Goal: Task Accomplishment & Management: Manage account settings

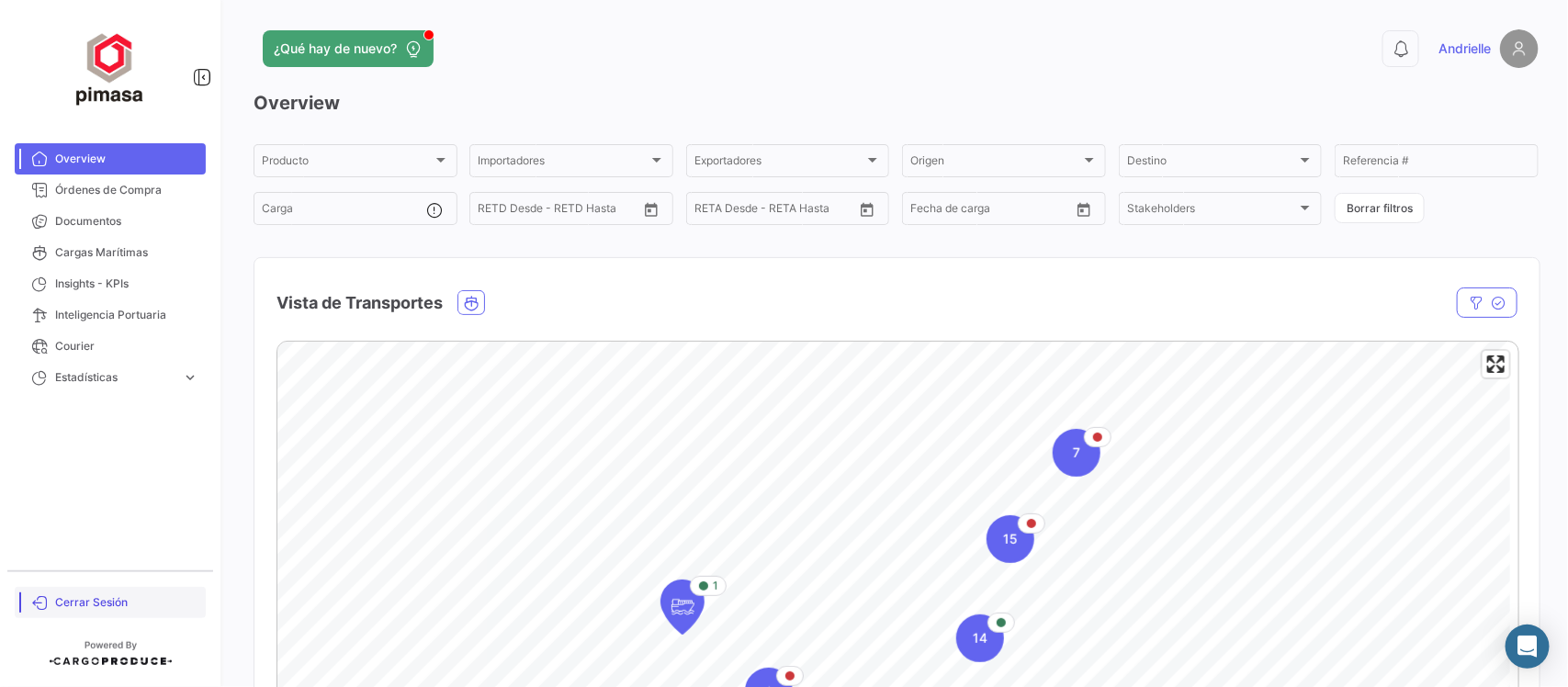
scroll to position [574, 0]
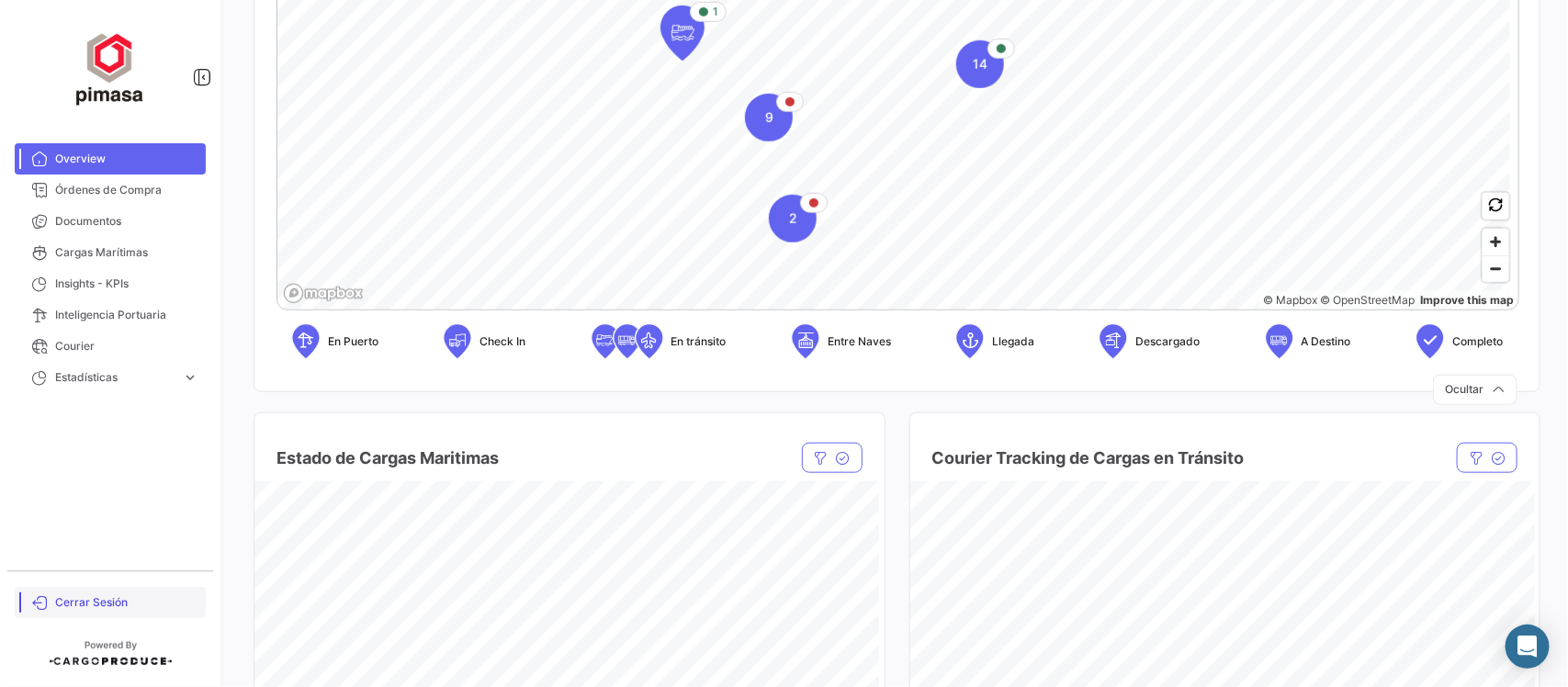
click at [92, 598] on span "Cerrar Sesión" at bounding box center [126, 602] width 143 height 17
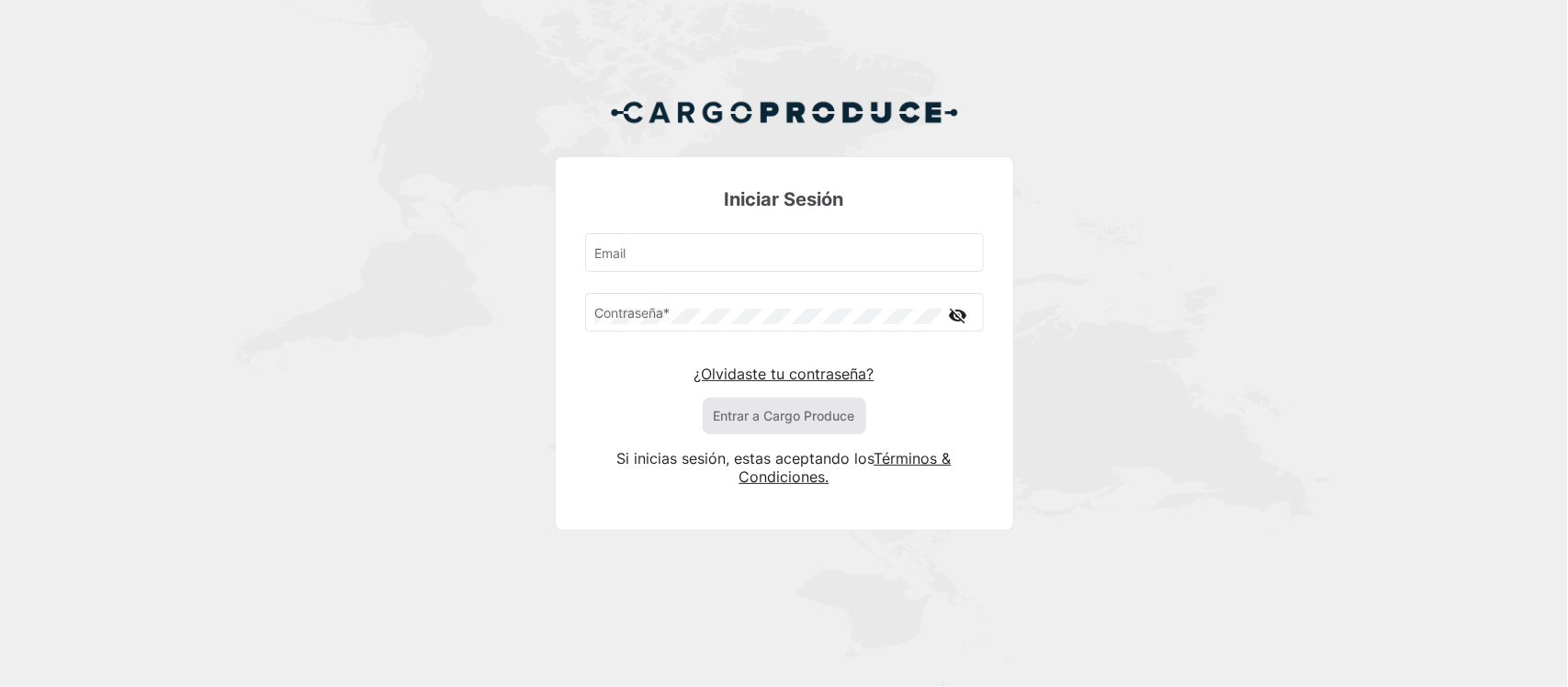
type input "[EMAIL_ADDRESS][DOMAIN_NAME]"
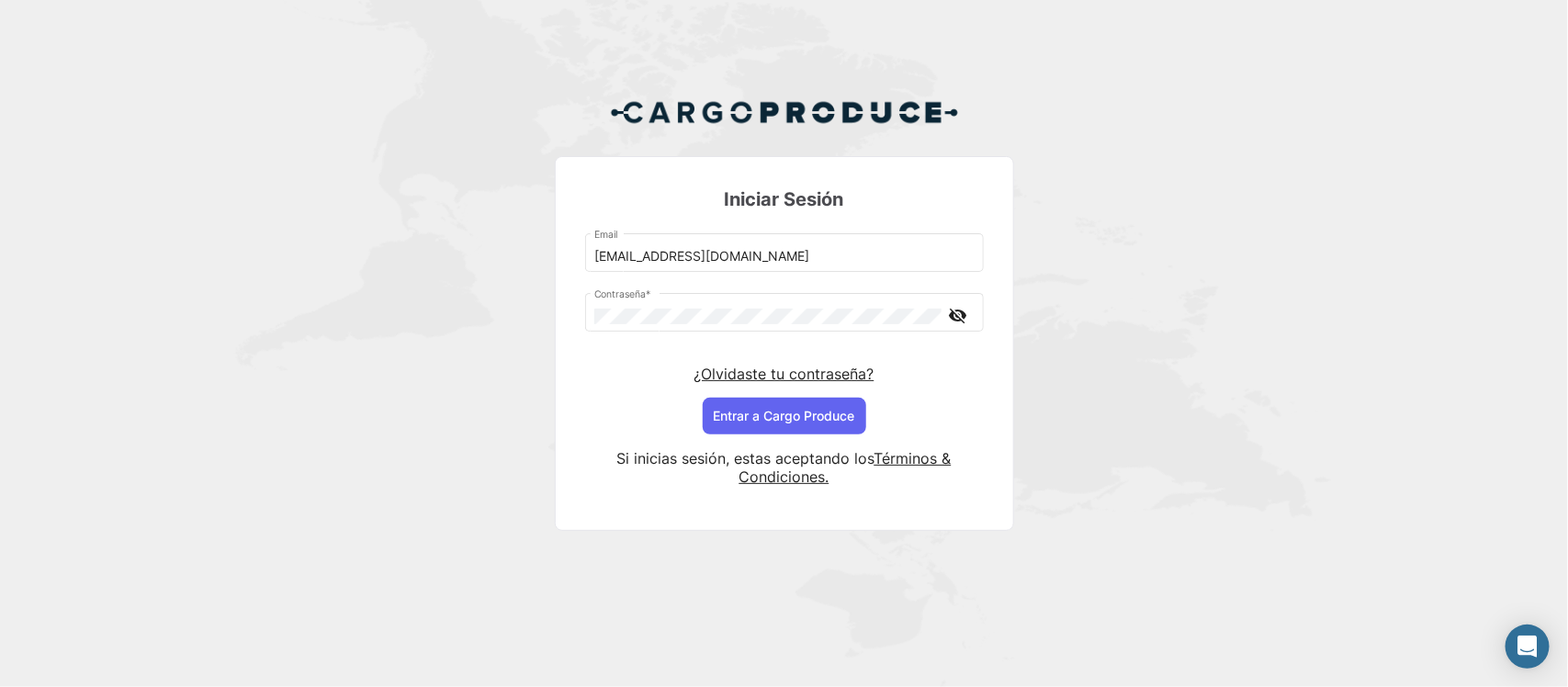
click at [727, 419] on button "Entrar a Cargo Produce" at bounding box center [784, 415] width 163 height 37
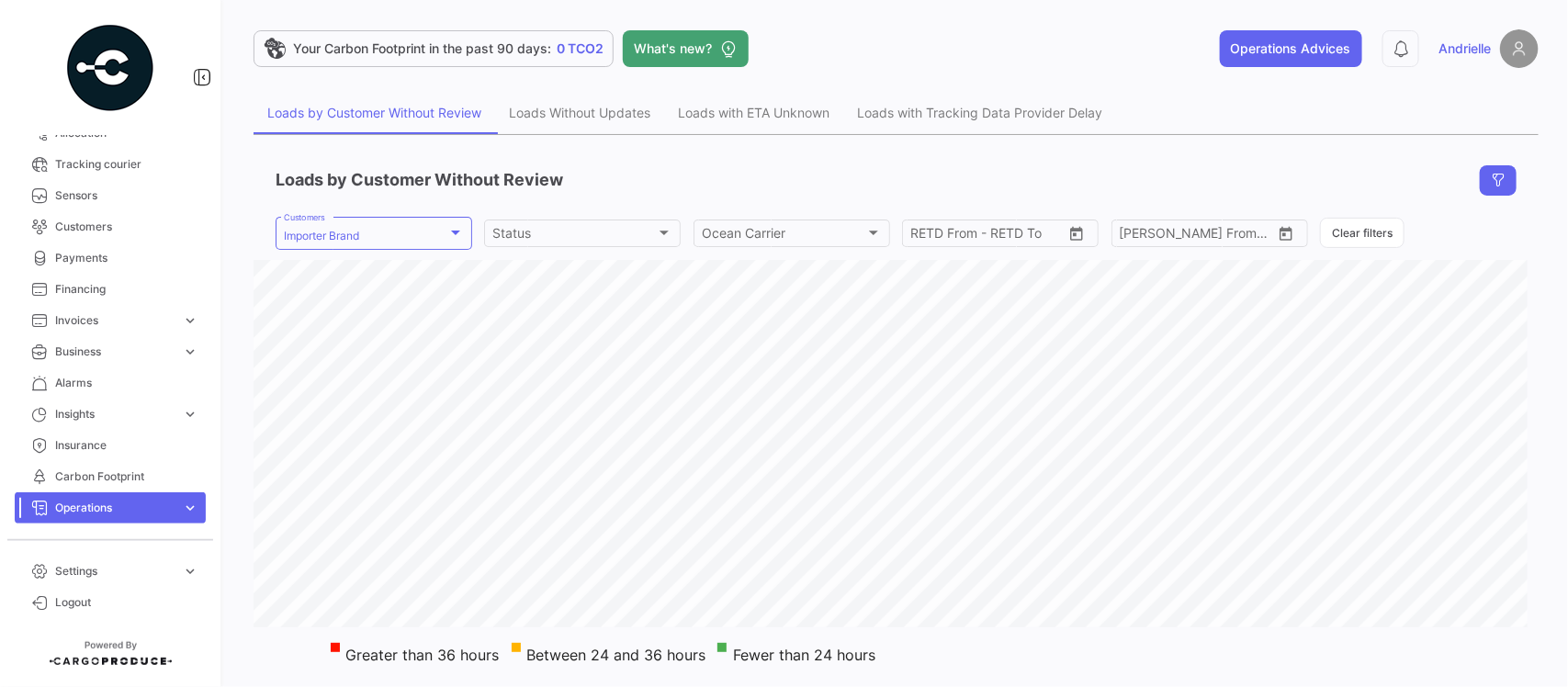
scroll to position [359, 0]
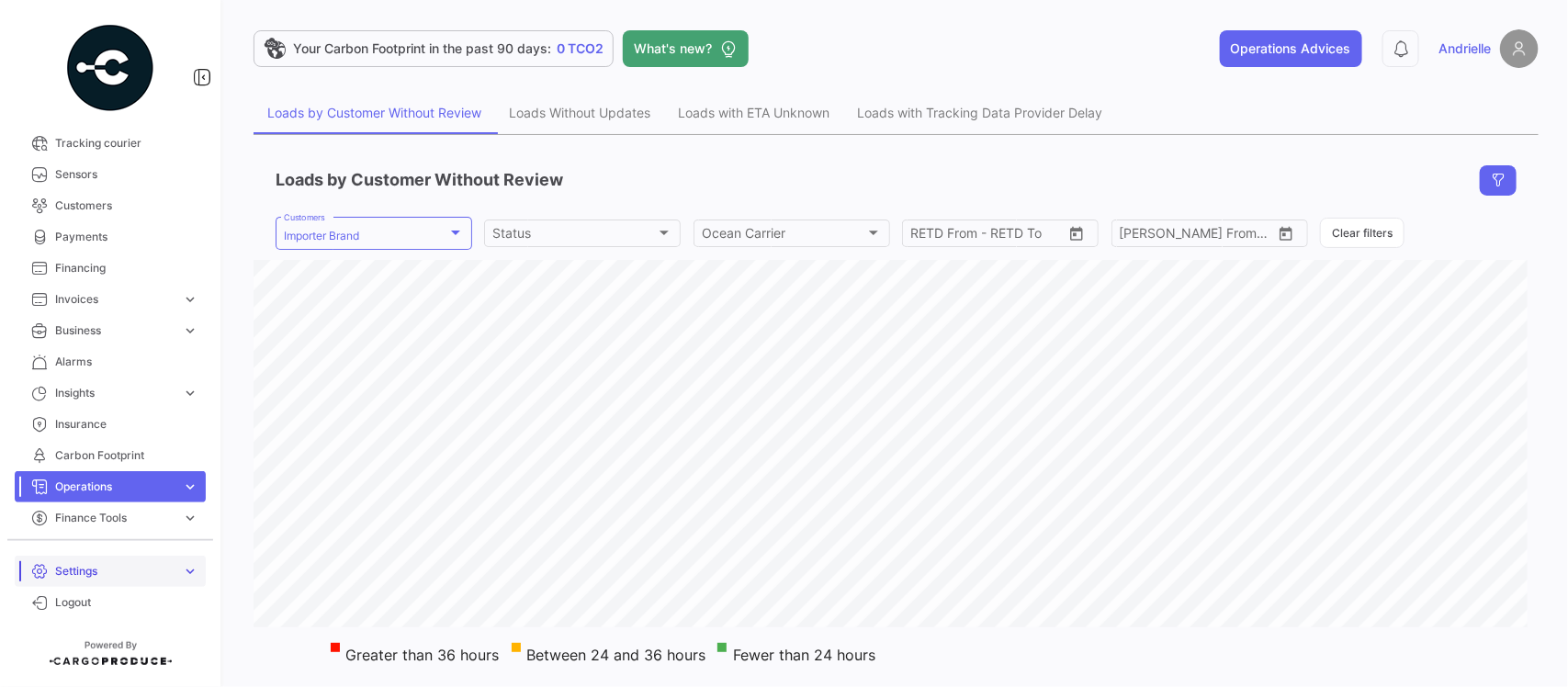
click at [135, 574] on span "Settings" at bounding box center [114, 571] width 119 height 17
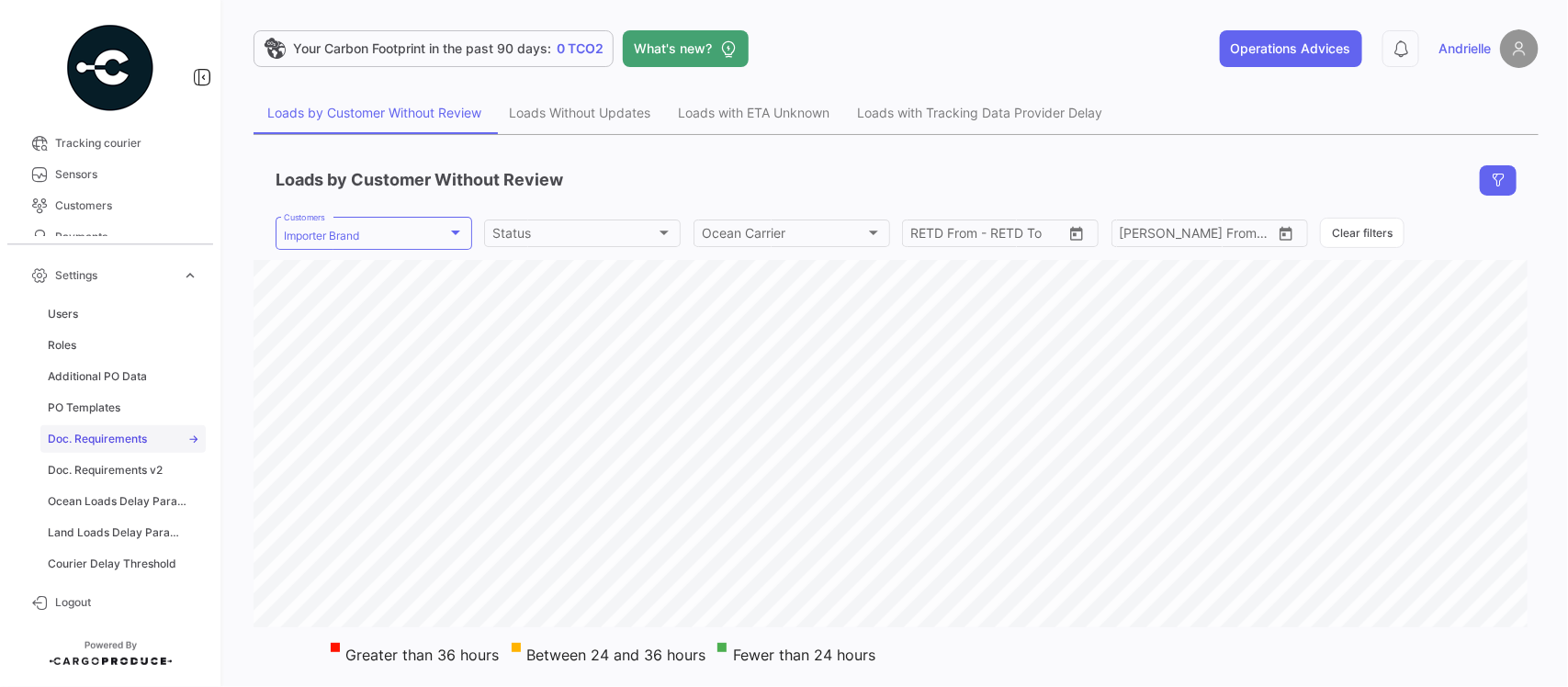
click at [135, 442] on span "Doc. Requirements" at bounding box center [98, 439] width 100 height 17
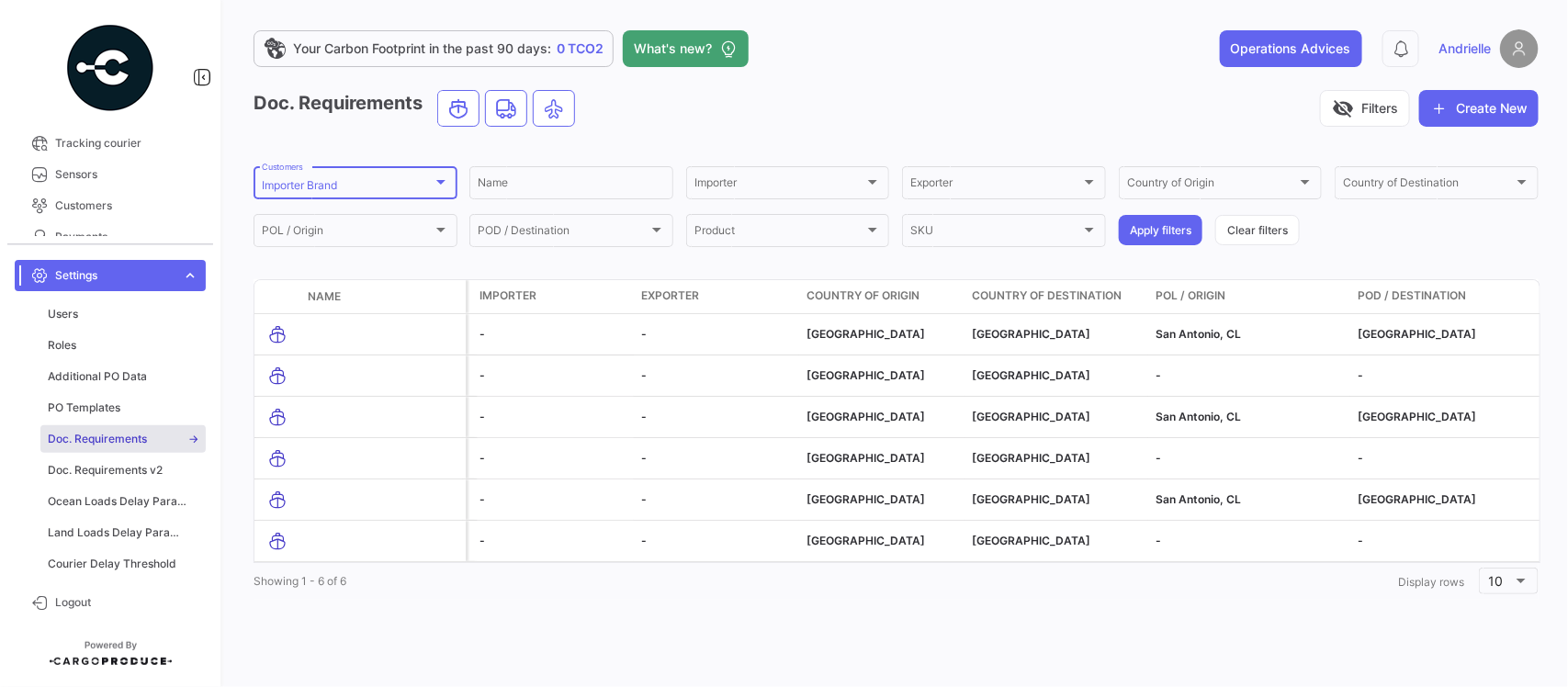
click at [396, 188] on div "Importer Brand" at bounding box center [347, 185] width 171 height 13
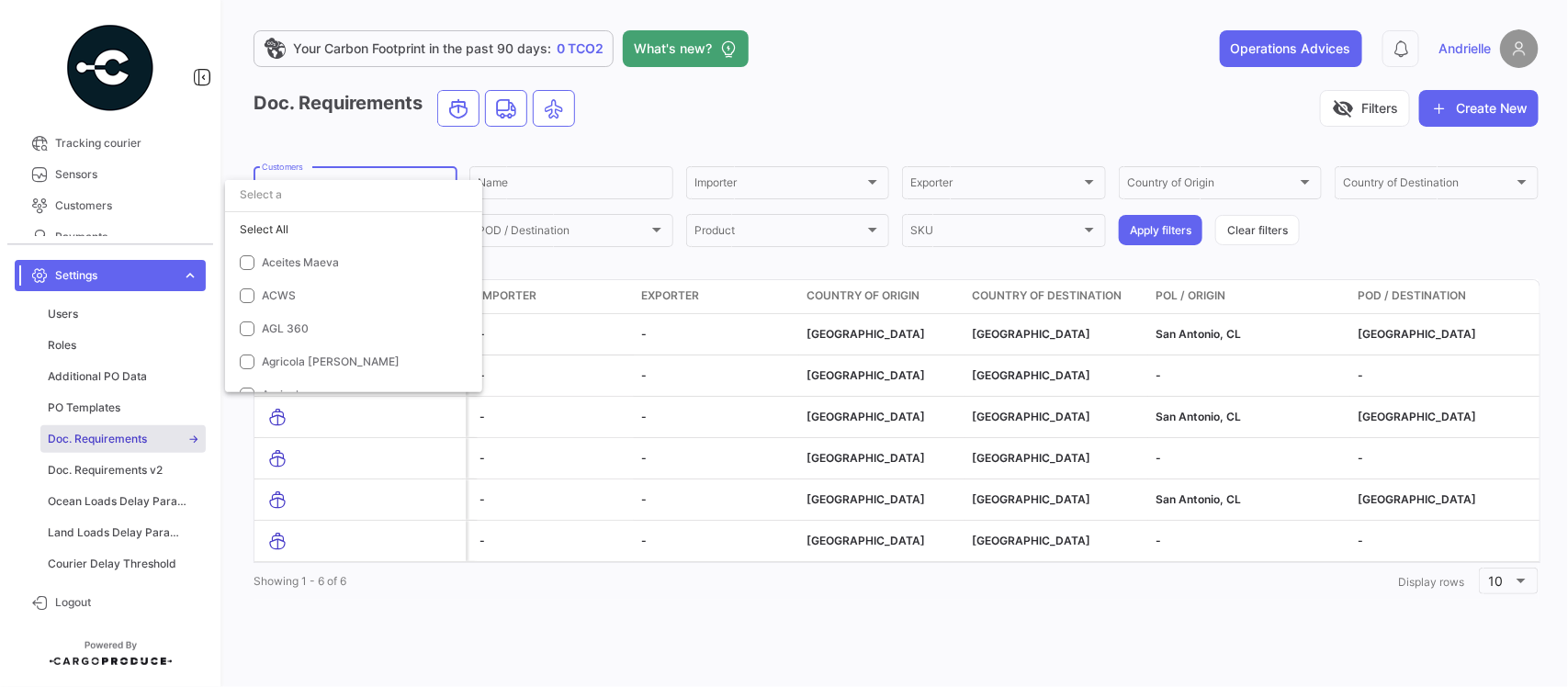
scroll to position [4298, 0]
click at [304, 226] on span "Importer Brand" at bounding box center [302, 232] width 80 height 14
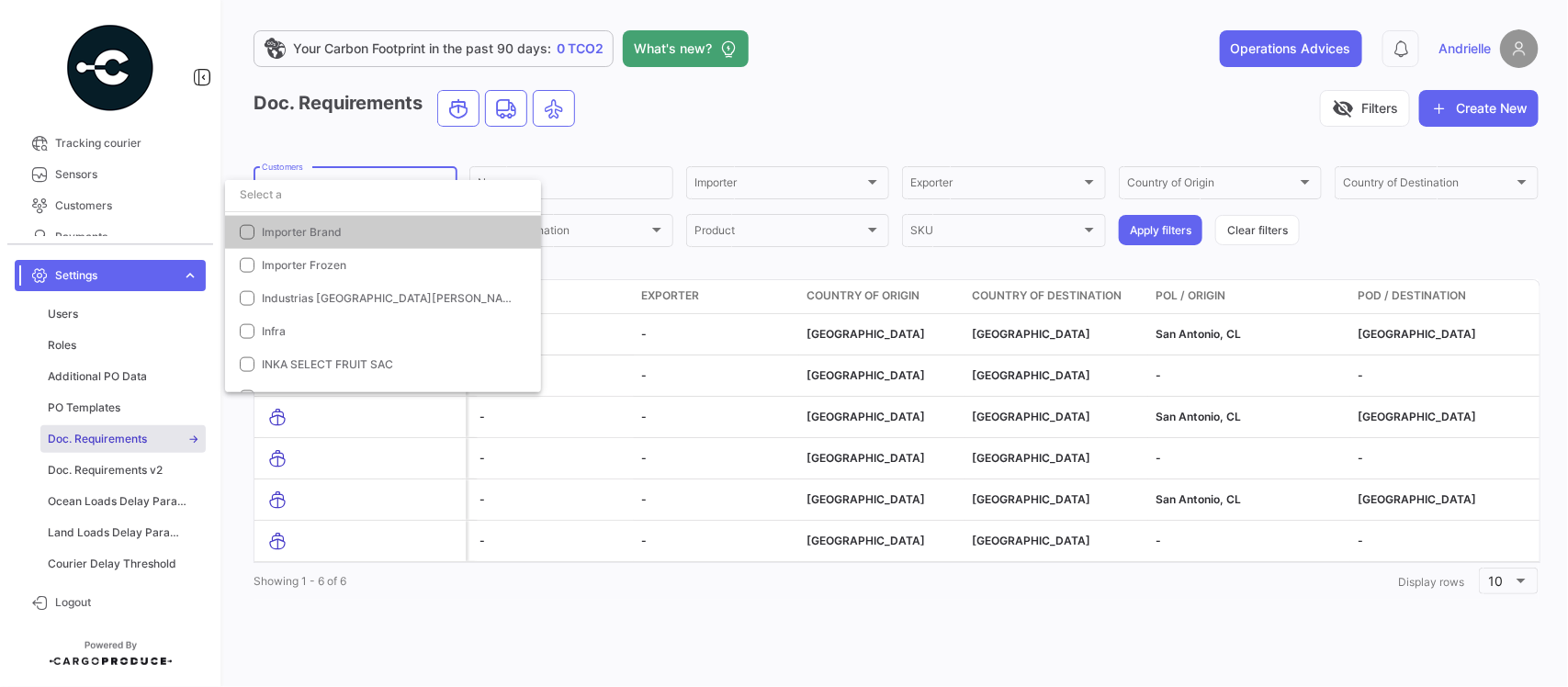
click at [314, 195] on input "dropdown search" at bounding box center [382, 194] width 316 height 33
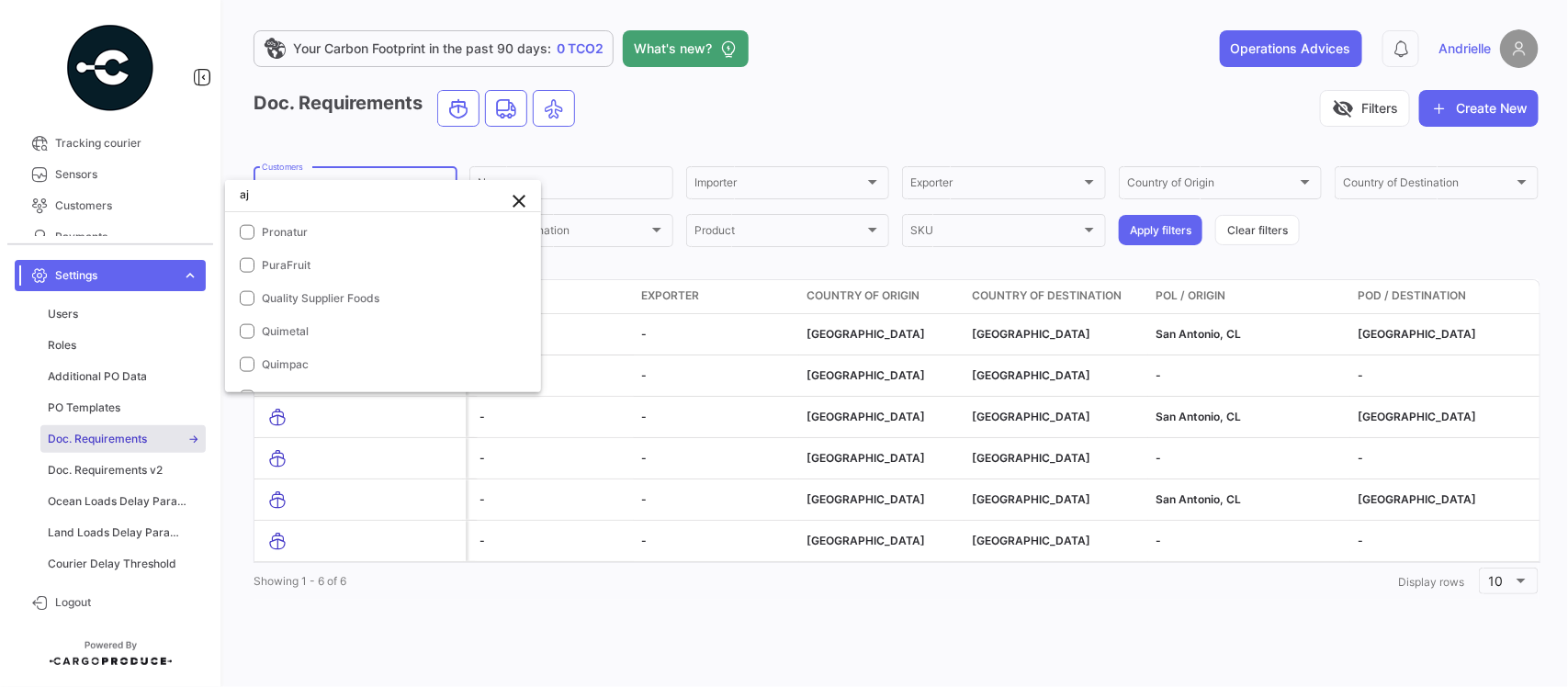
scroll to position [0, 0]
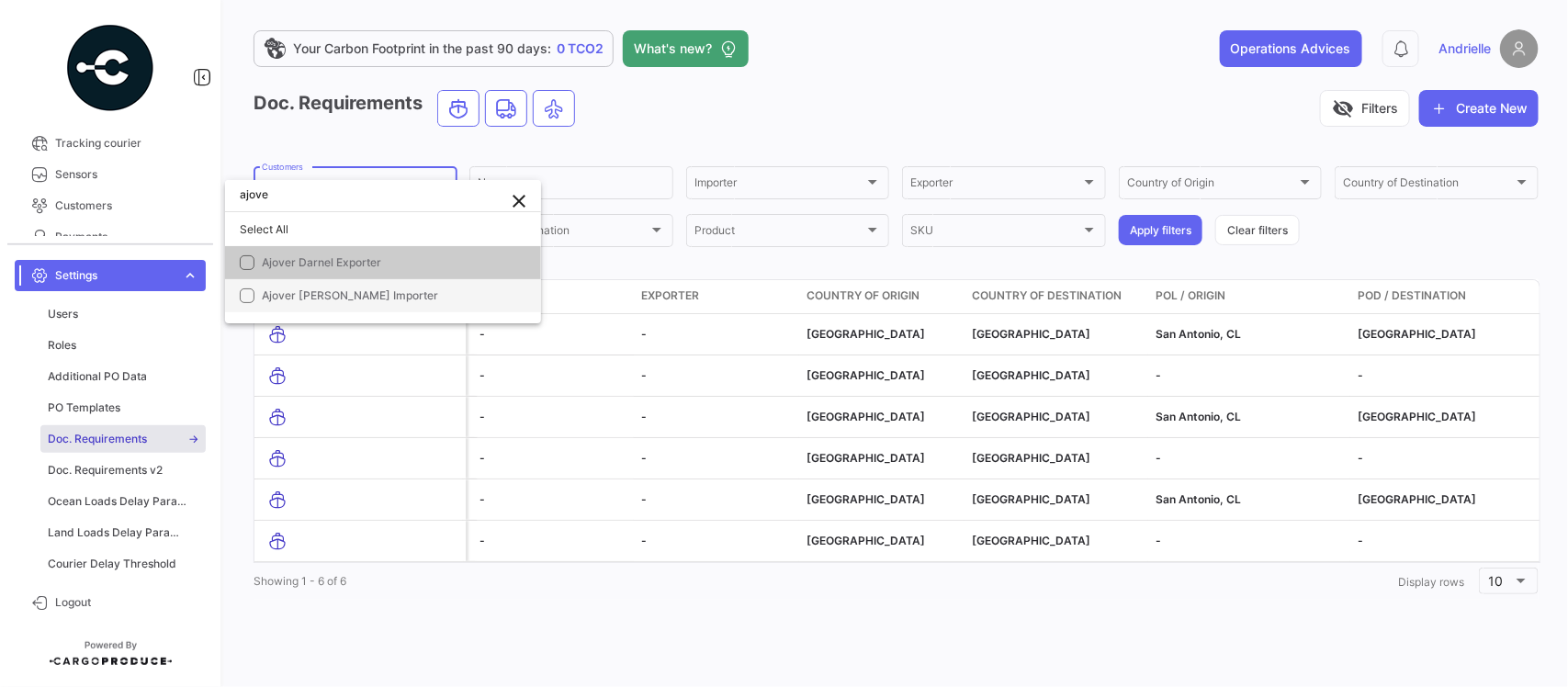
type input "ajove"
click at [328, 303] on span "Ajover [PERSON_NAME] Importer" at bounding box center [390, 296] width 257 height 17
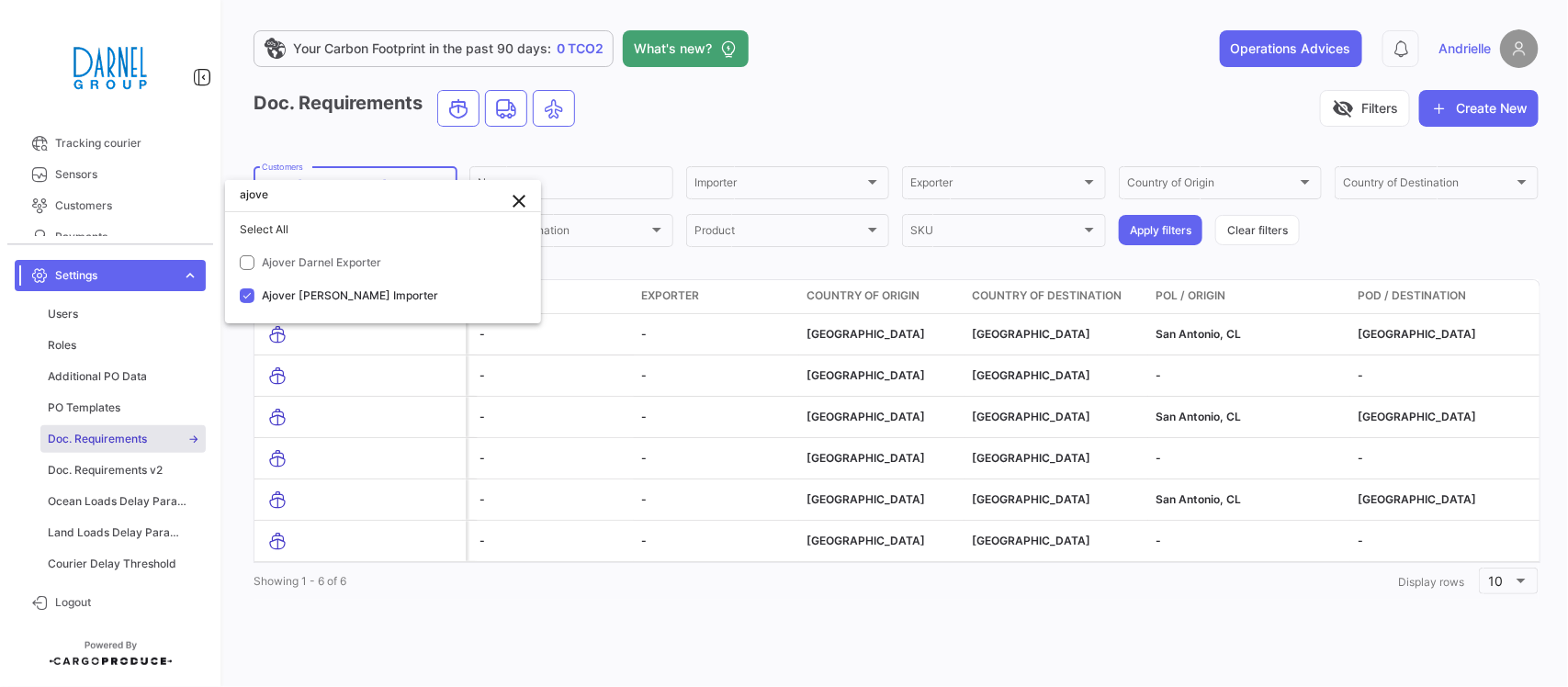
click at [699, 144] on div at bounding box center [784, 344] width 1568 height 687
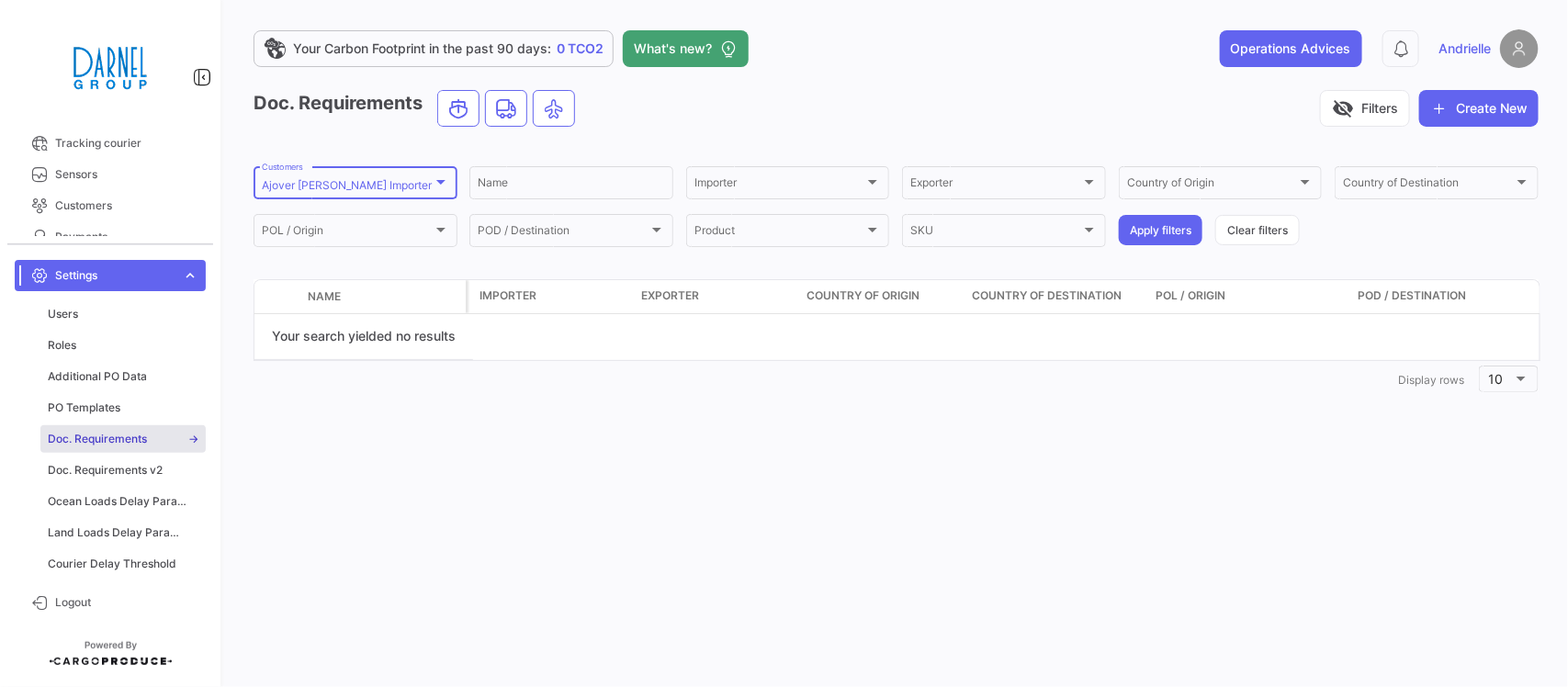
click at [414, 180] on div "Ajover [PERSON_NAME] Importer" at bounding box center [347, 185] width 171 height 13
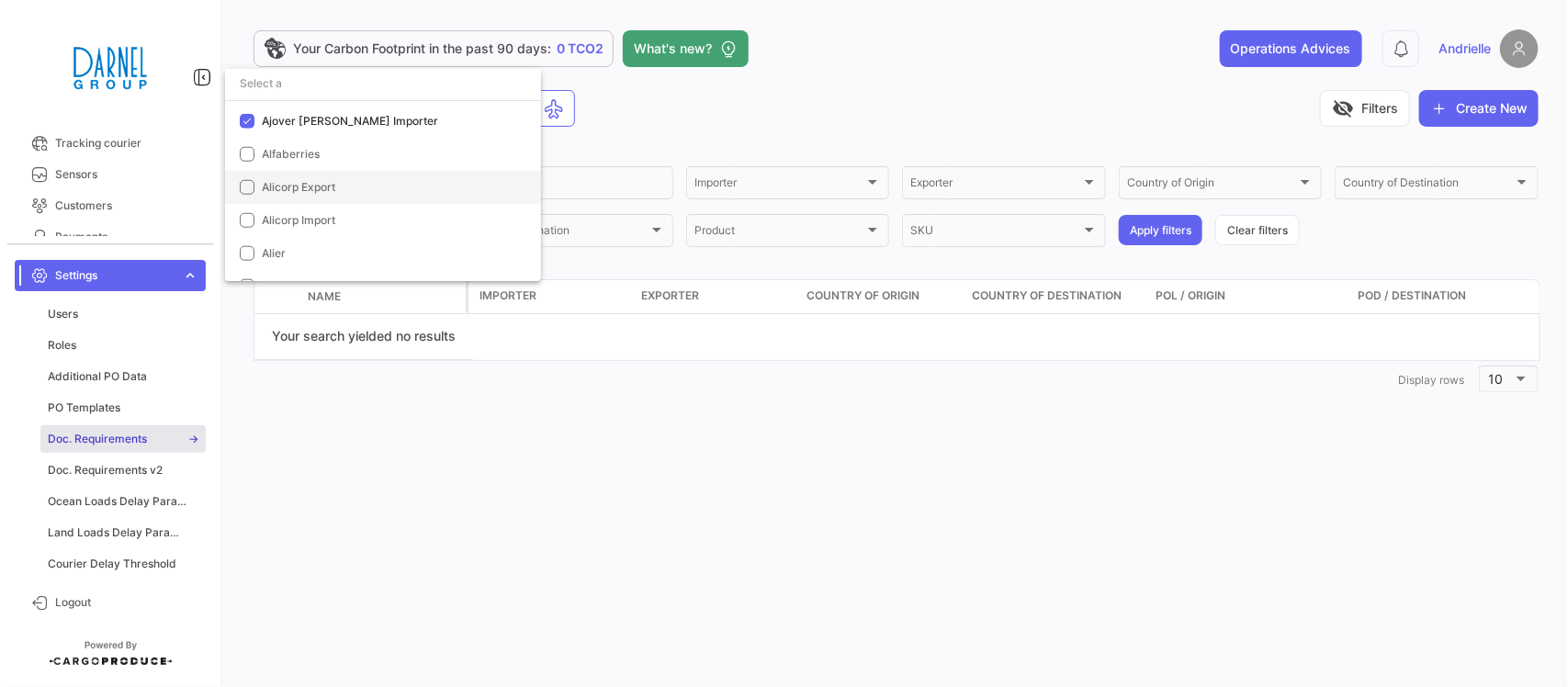
scroll to position [601, 0]
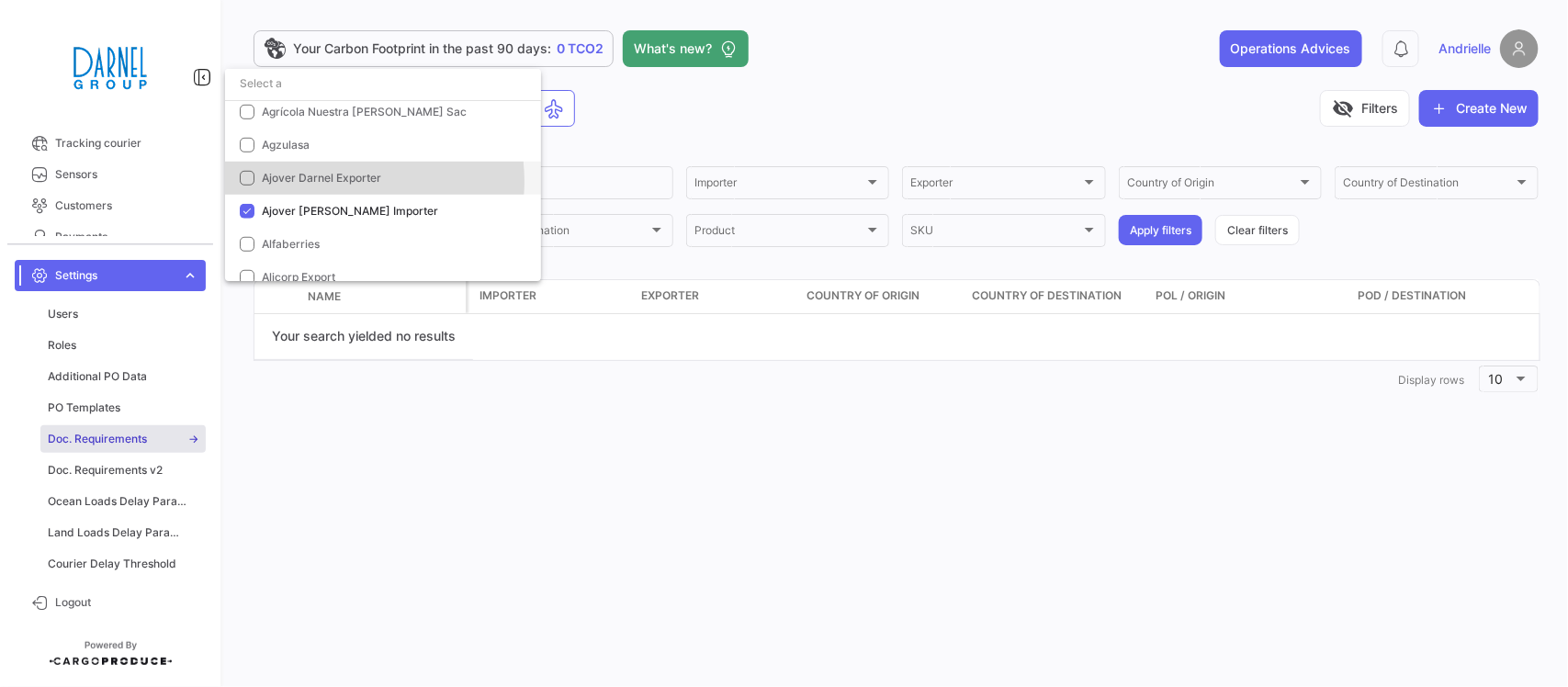
click at [342, 181] on span "Ajover Darnel Exporter" at bounding box center [322, 178] width 119 height 14
drag, startPoint x: 823, startPoint y: 114, endPoint x: 1157, endPoint y: 106, distance: 334.1
click at [823, 114] on div at bounding box center [784, 344] width 1568 height 687
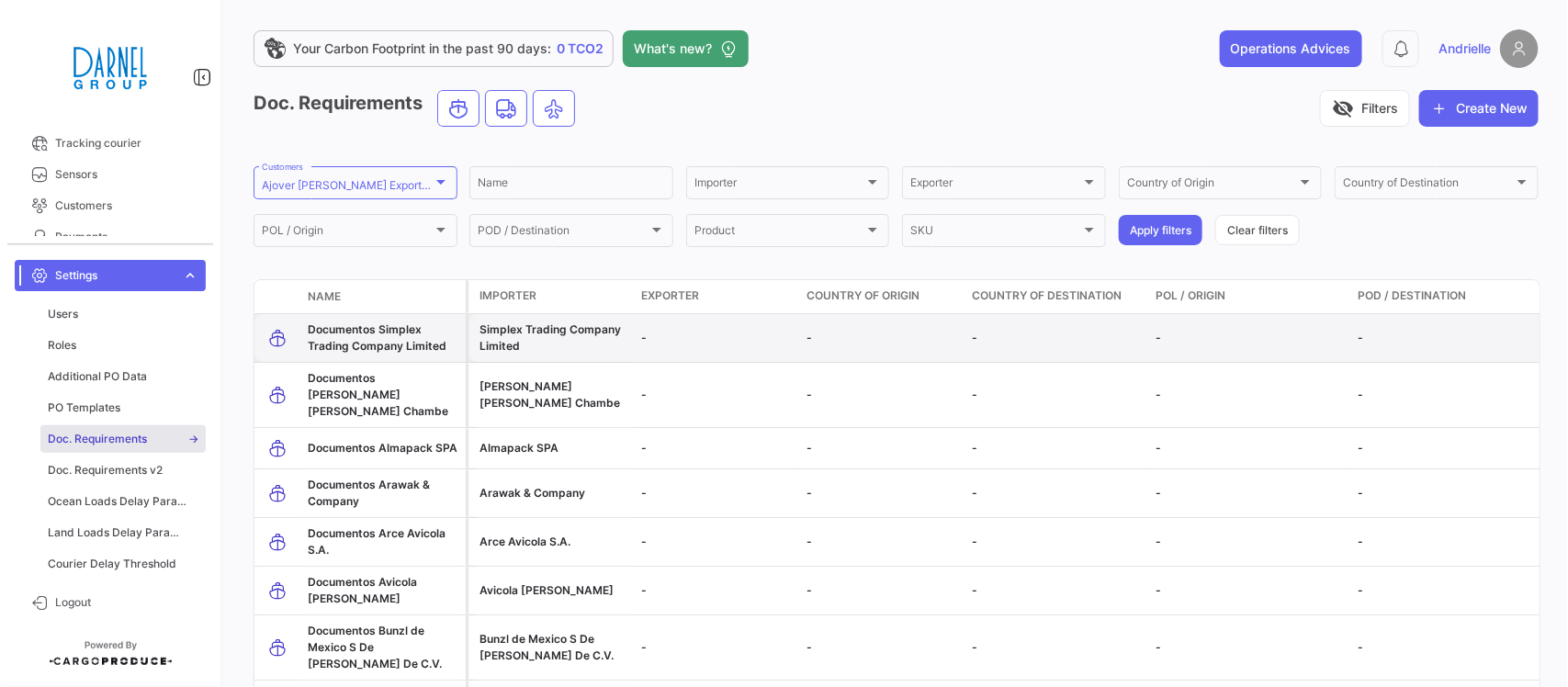
scroll to position [207, 0]
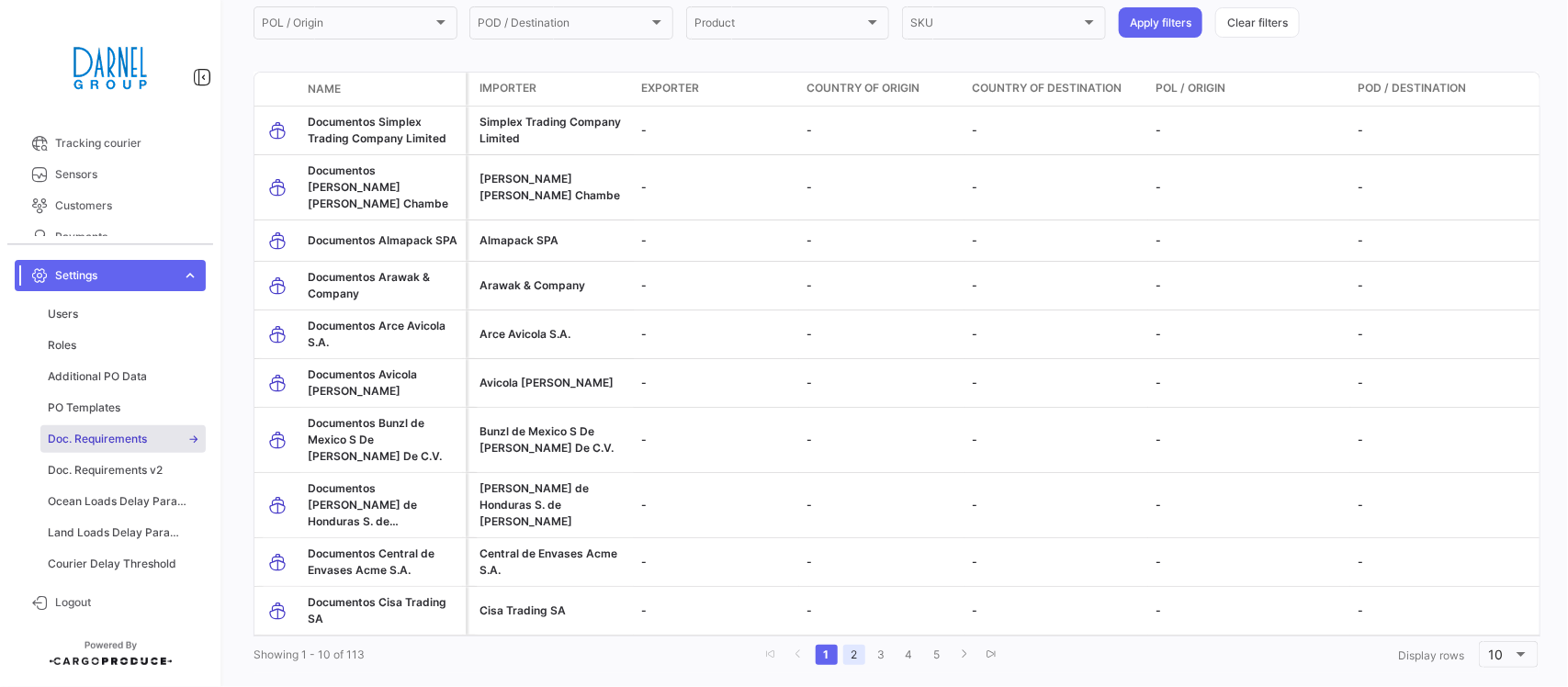
click at [847, 645] on link "2" at bounding box center [854, 655] width 22 height 20
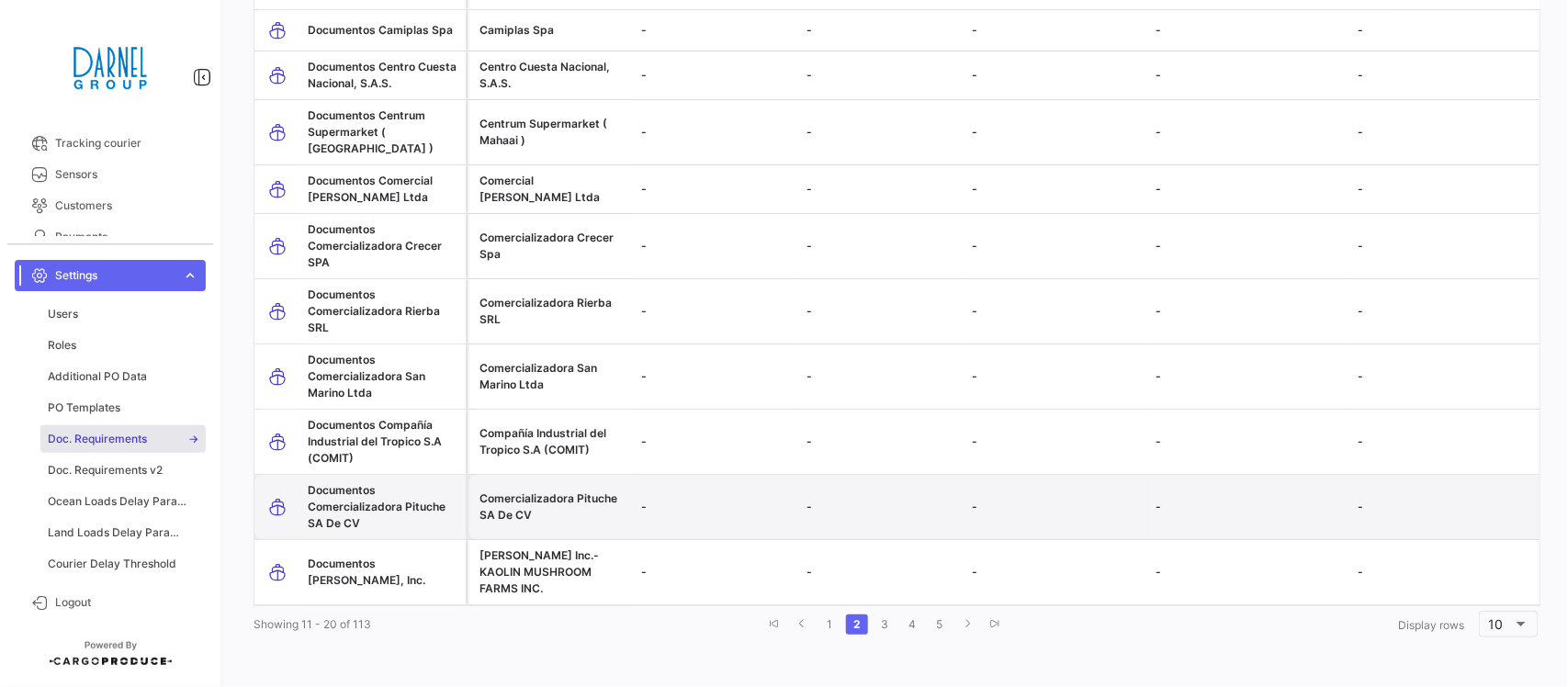
scroll to position [0, 0]
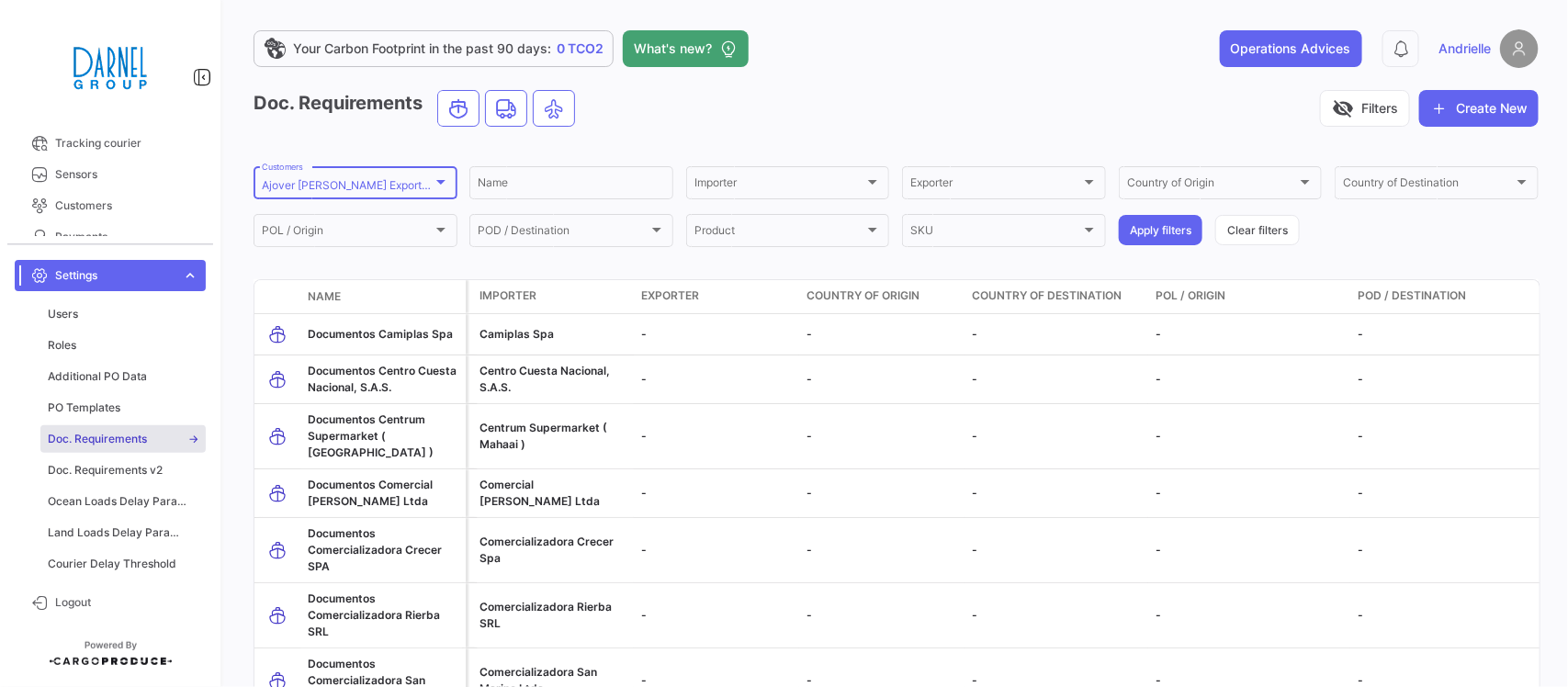
click at [399, 175] on div "Ajover [PERSON_NAME] Exporter, Ajover [PERSON_NAME] Importer Customers" at bounding box center [355, 181] width 187 height 36
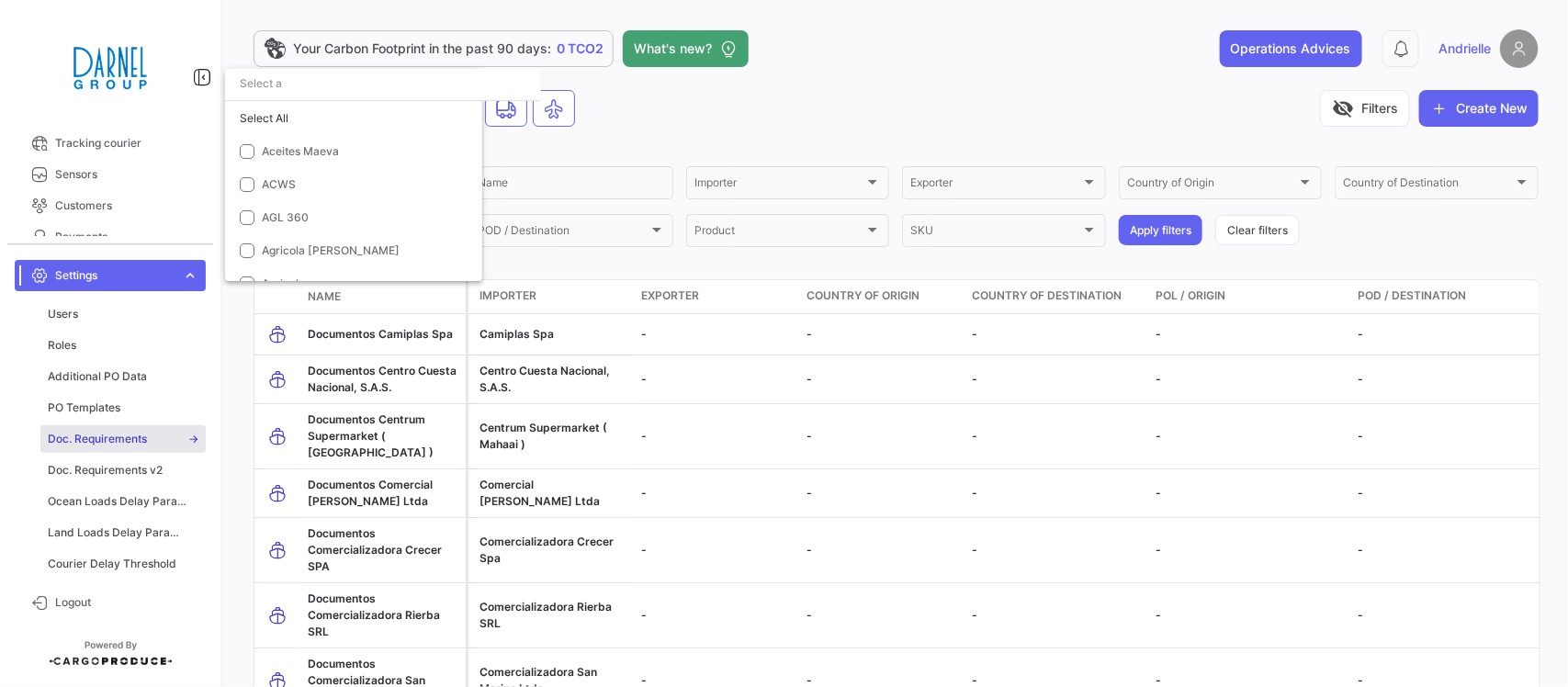
scroll to position [681, 0]
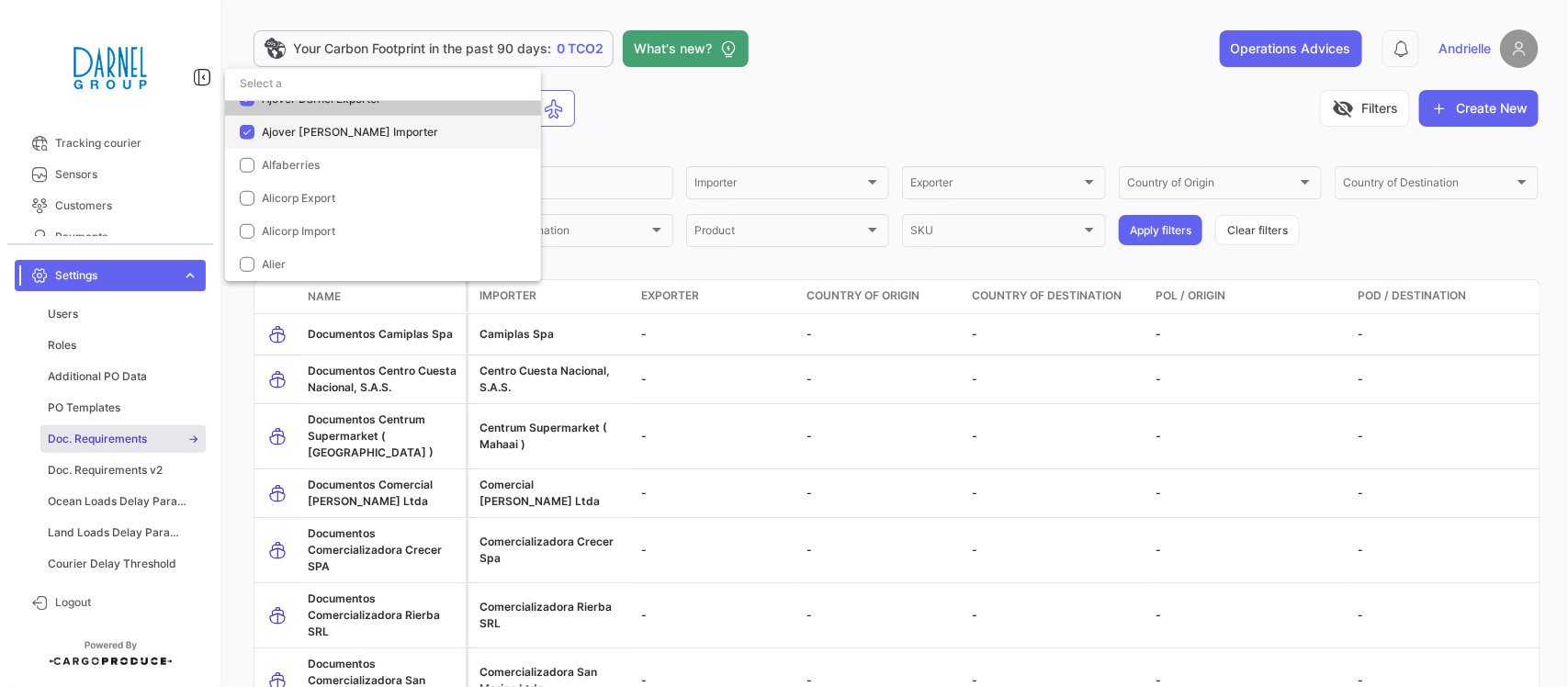
click at [324, 133] on span "Ajover [PERSON_NAME] Importer" at bounding box center [349, 131] width 176 height 14
click at [699, 101] on div at bounding box center [784, 344] width 1568 height 687
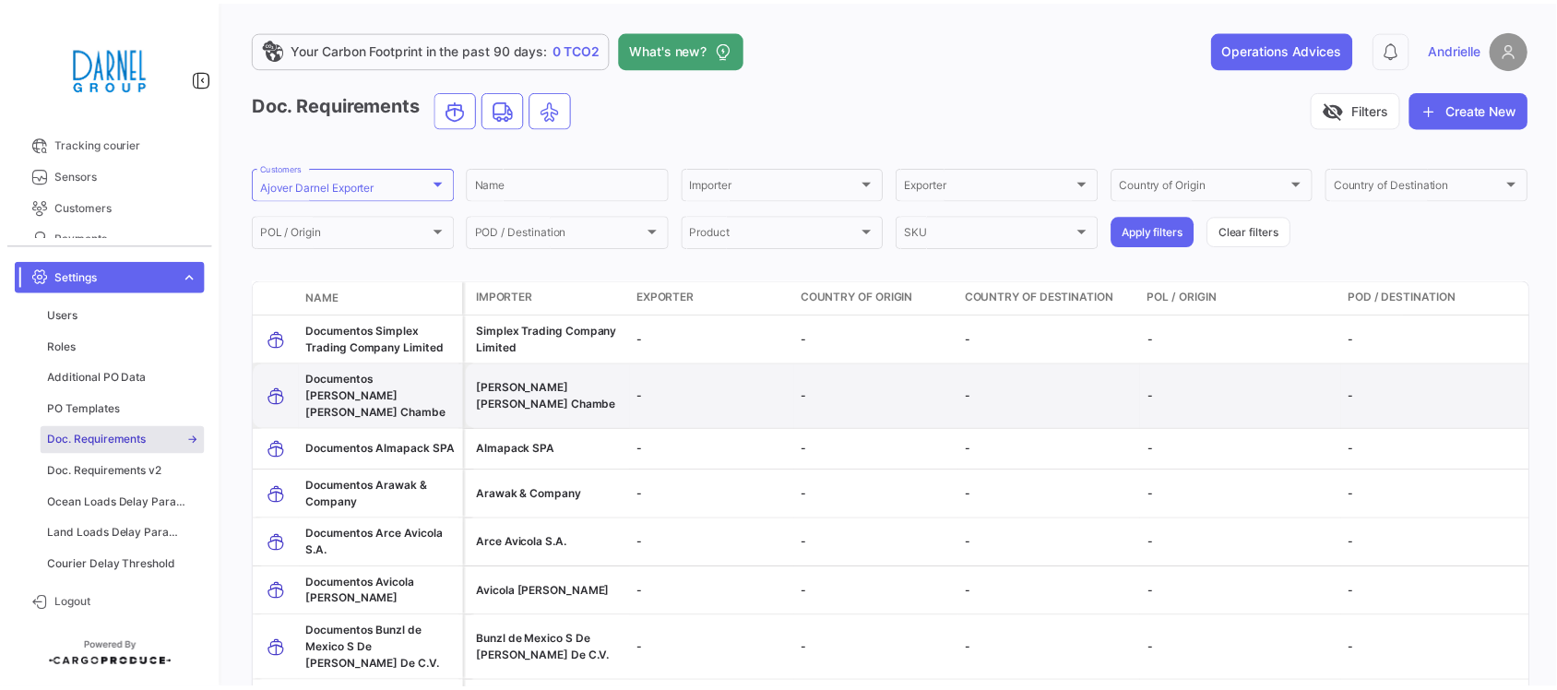
scroll to position [208, 0]
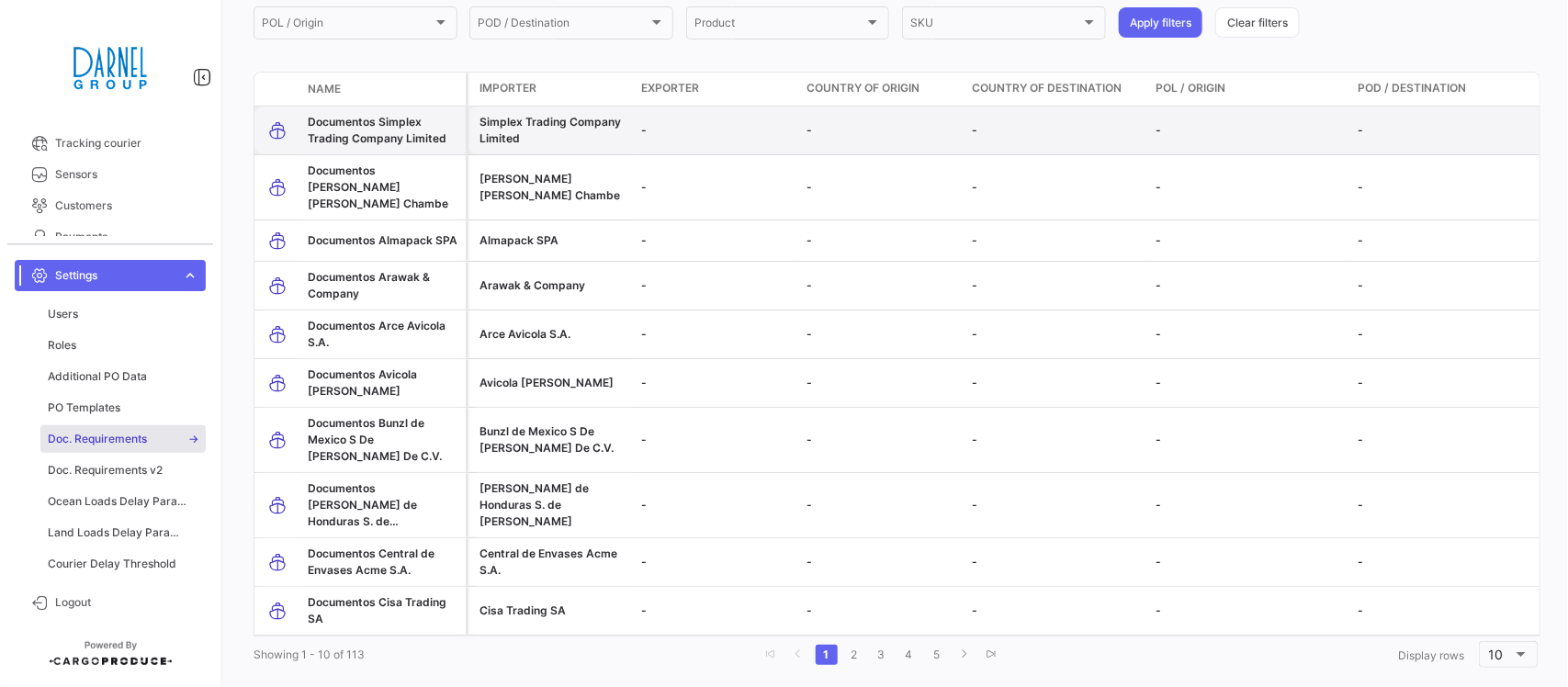
click at [353, 114] on span "Documentos Simplex Trading Company Limited" at bounding box center [376, 129] width 138 height 30
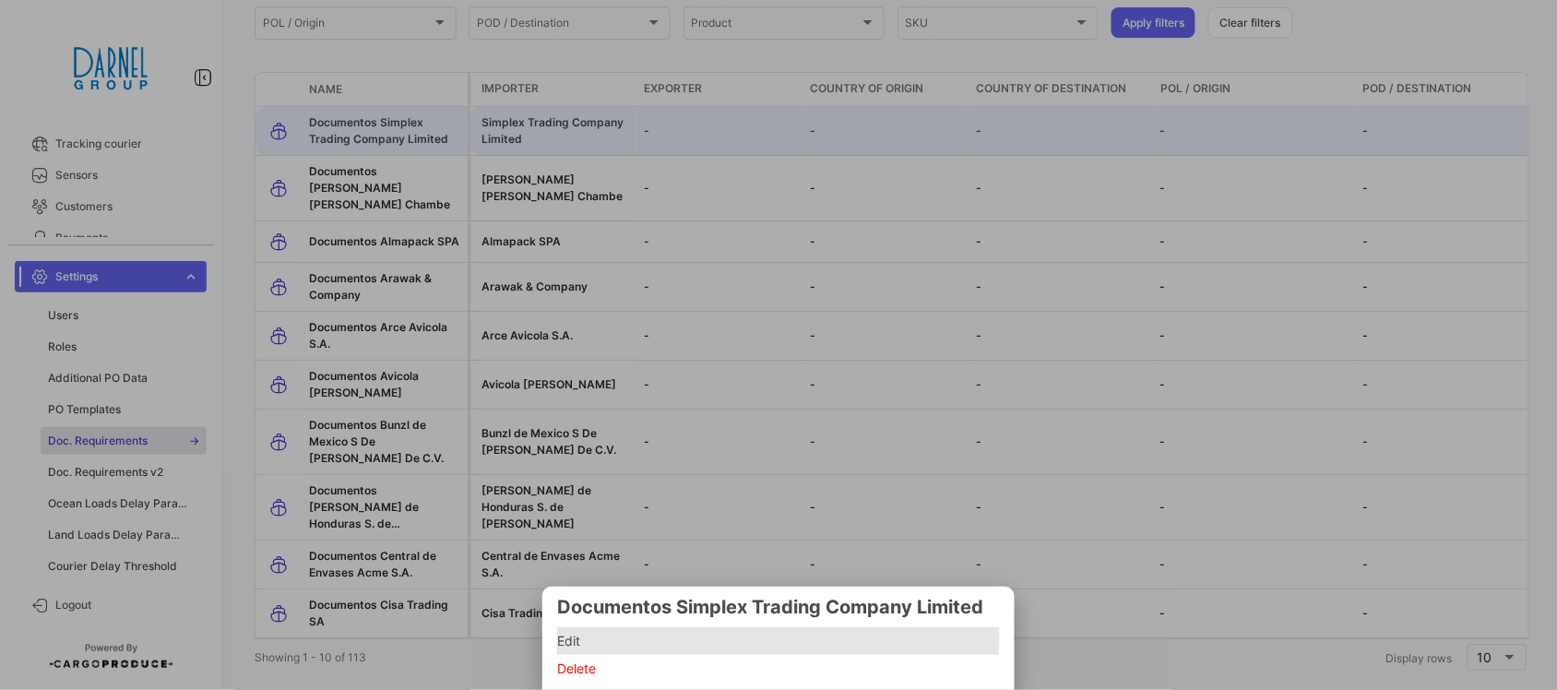
click at [612, 637] on span "Edit" at bounding box center [778, 641] width 443 height 22
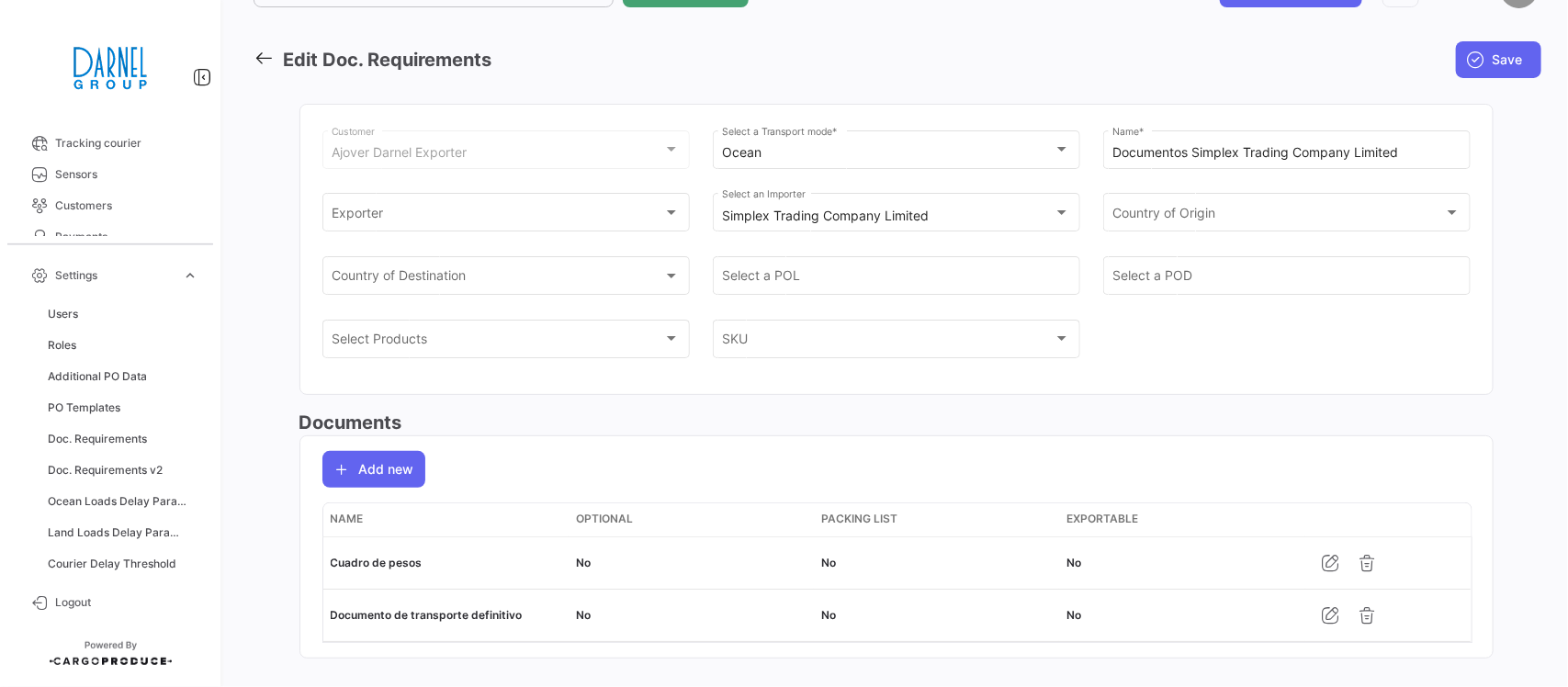
scroll to position [93, 0]
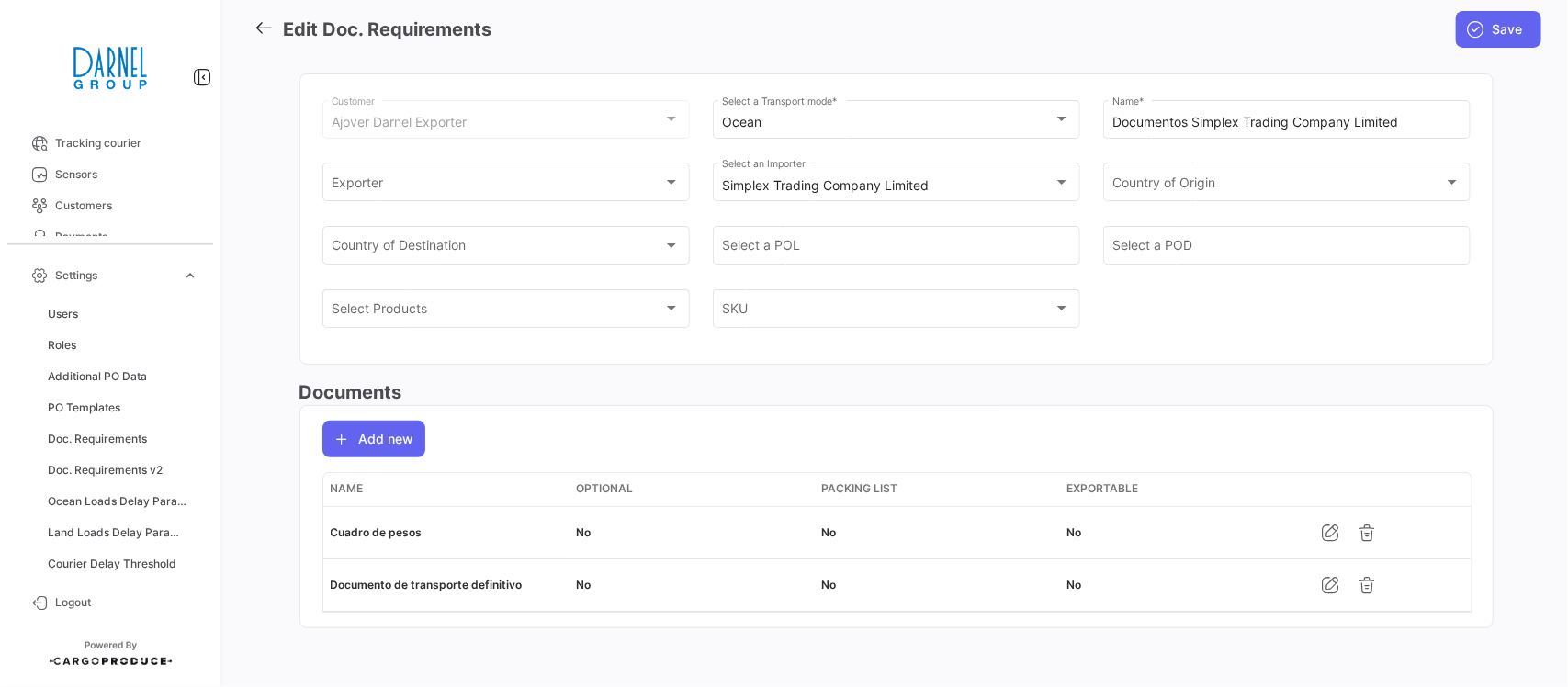
click at [251, 19] on div "Your Carbon Footprint in the past 90 days: 0 TCO2 What's new? Operations Advice…" at bounding box center [896, 344] width 1344 height 687
click at [267, 19] on icon at bounding box center [264, 28] width 20 height 20
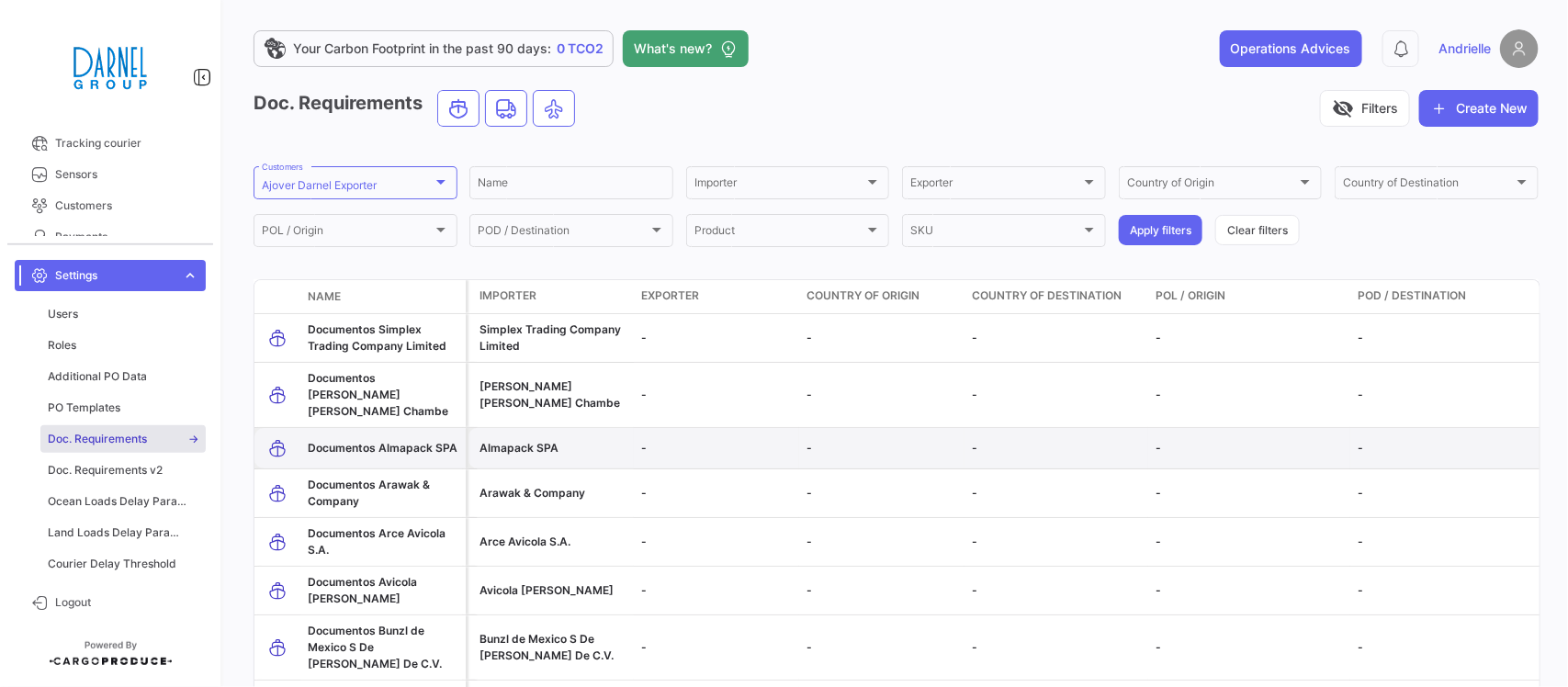
scroll to position [207, 0]
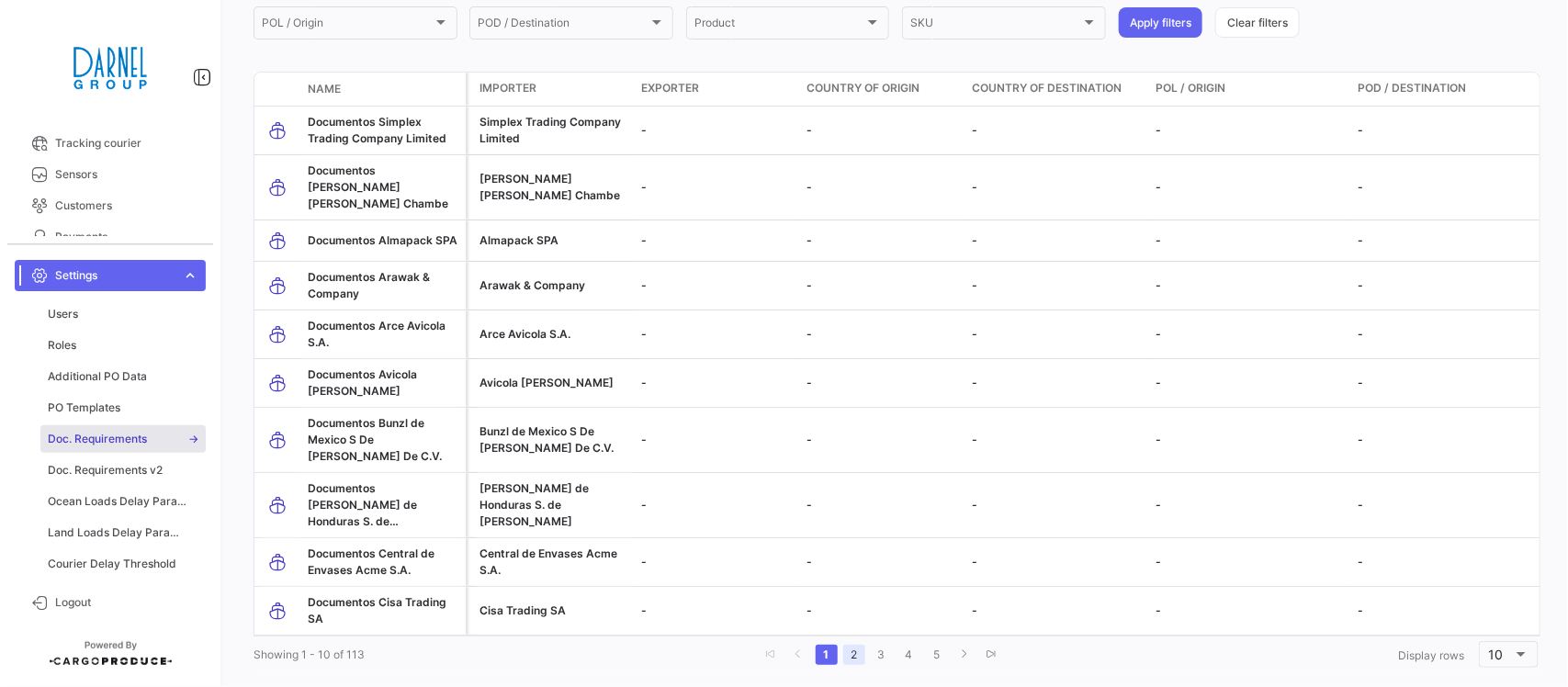
click at [845, 645] on link "2" at bounding box center [854, 655] width 22 height 20
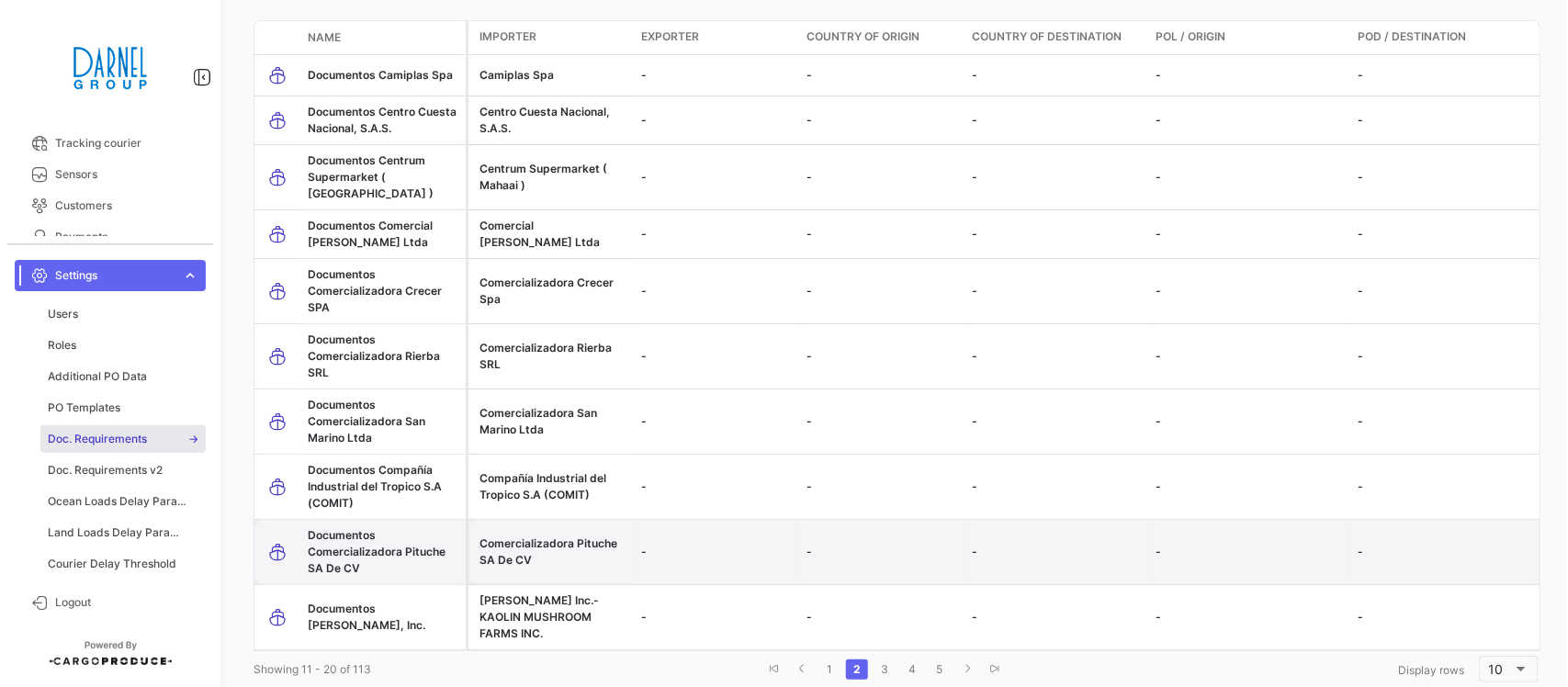
scroll to position [306, 0]
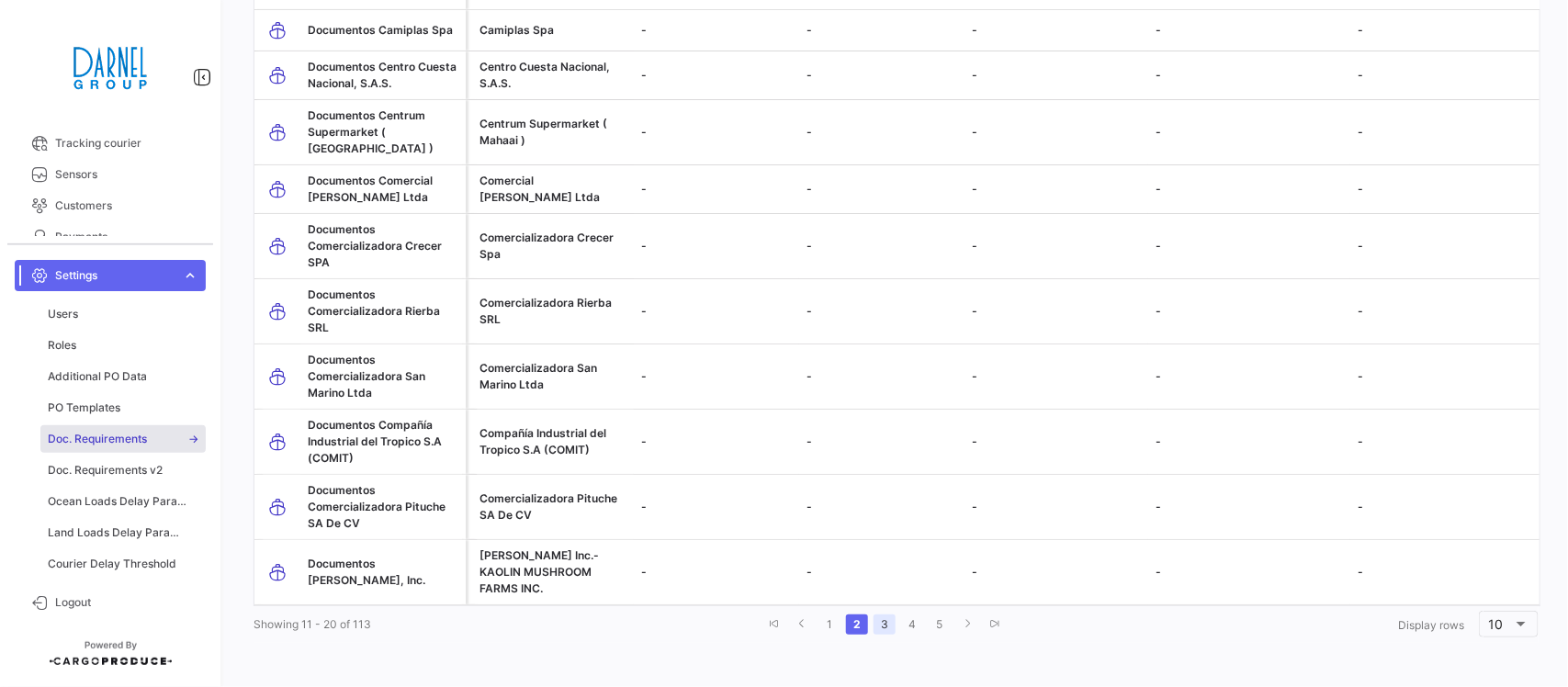
click at [883, 621] on link "3" at bounding box center [884, 624] width 22 height 20
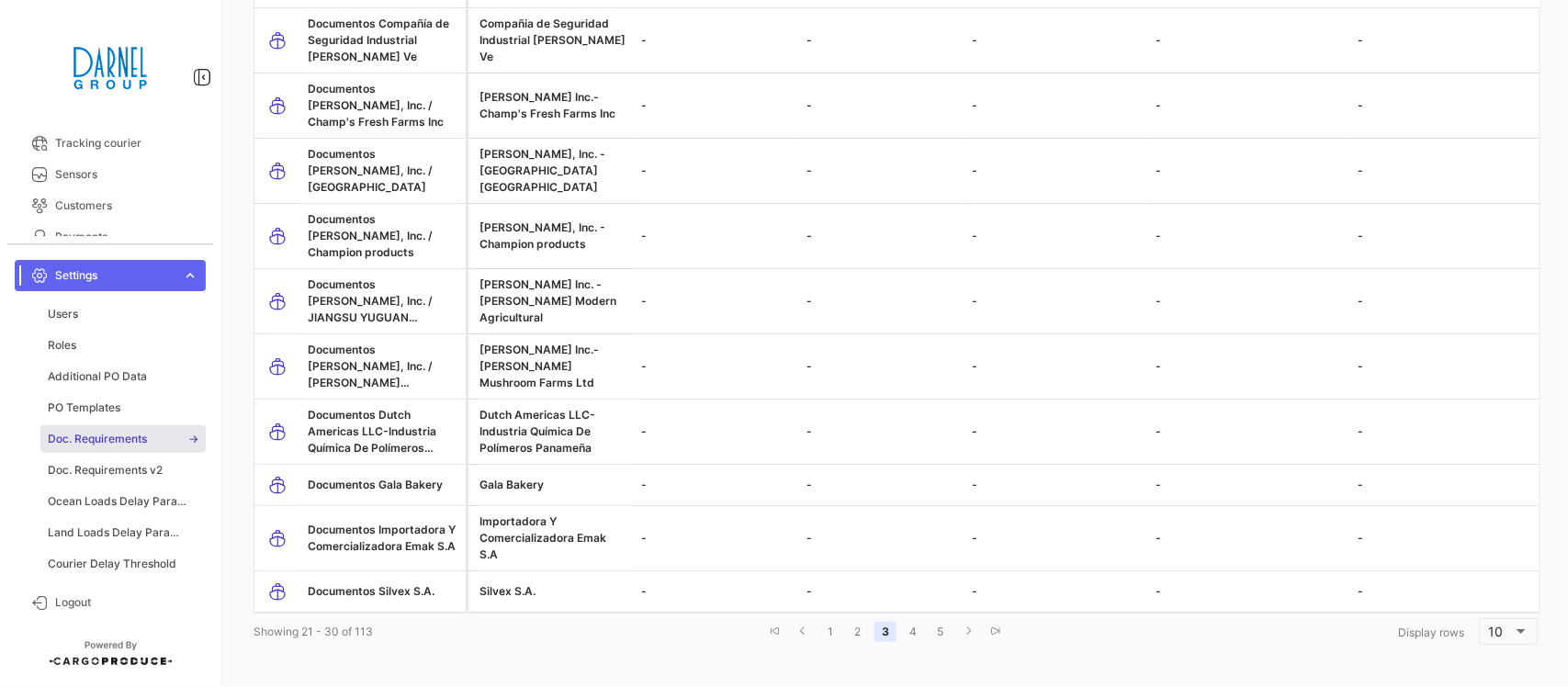
scroll to position [267, 0]
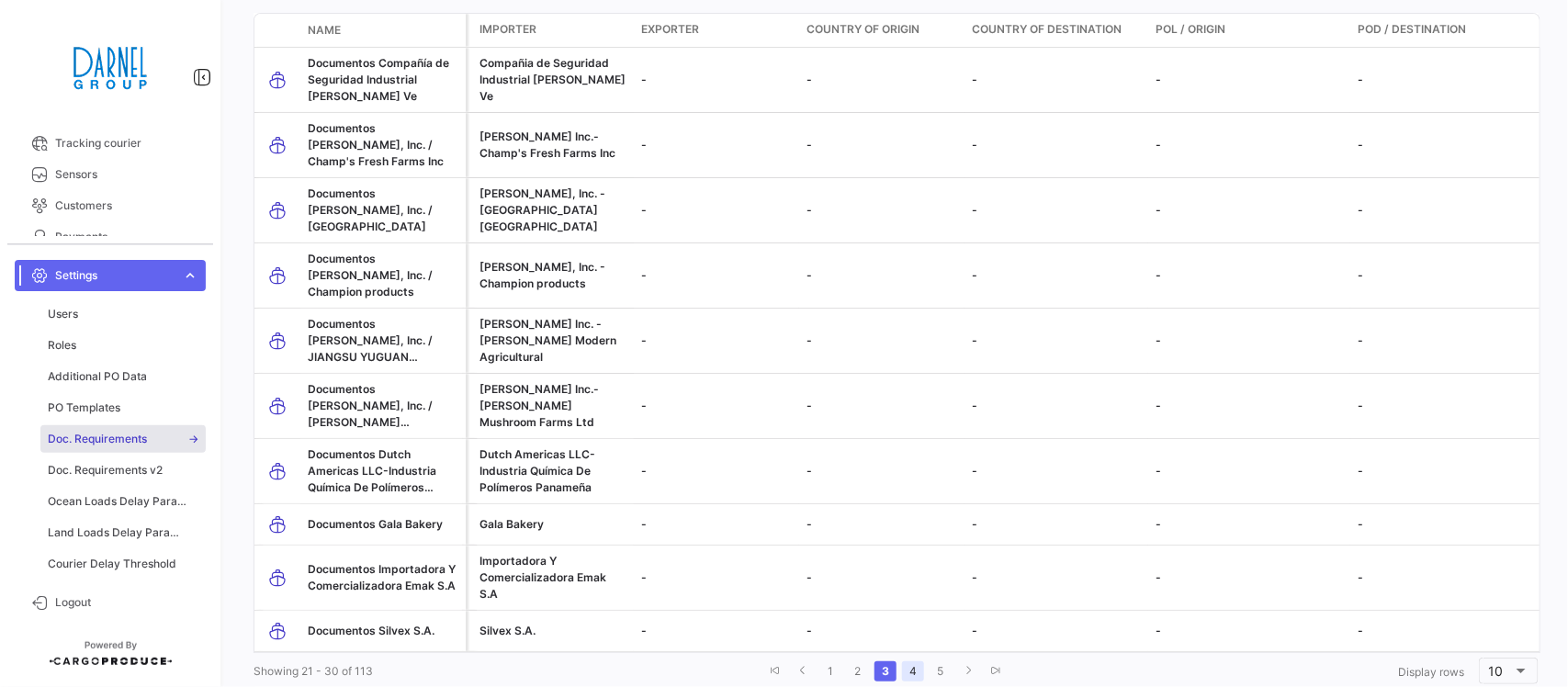
click at [902, 661] on link "4" at bounding box center [913, 671] width 22 height 20
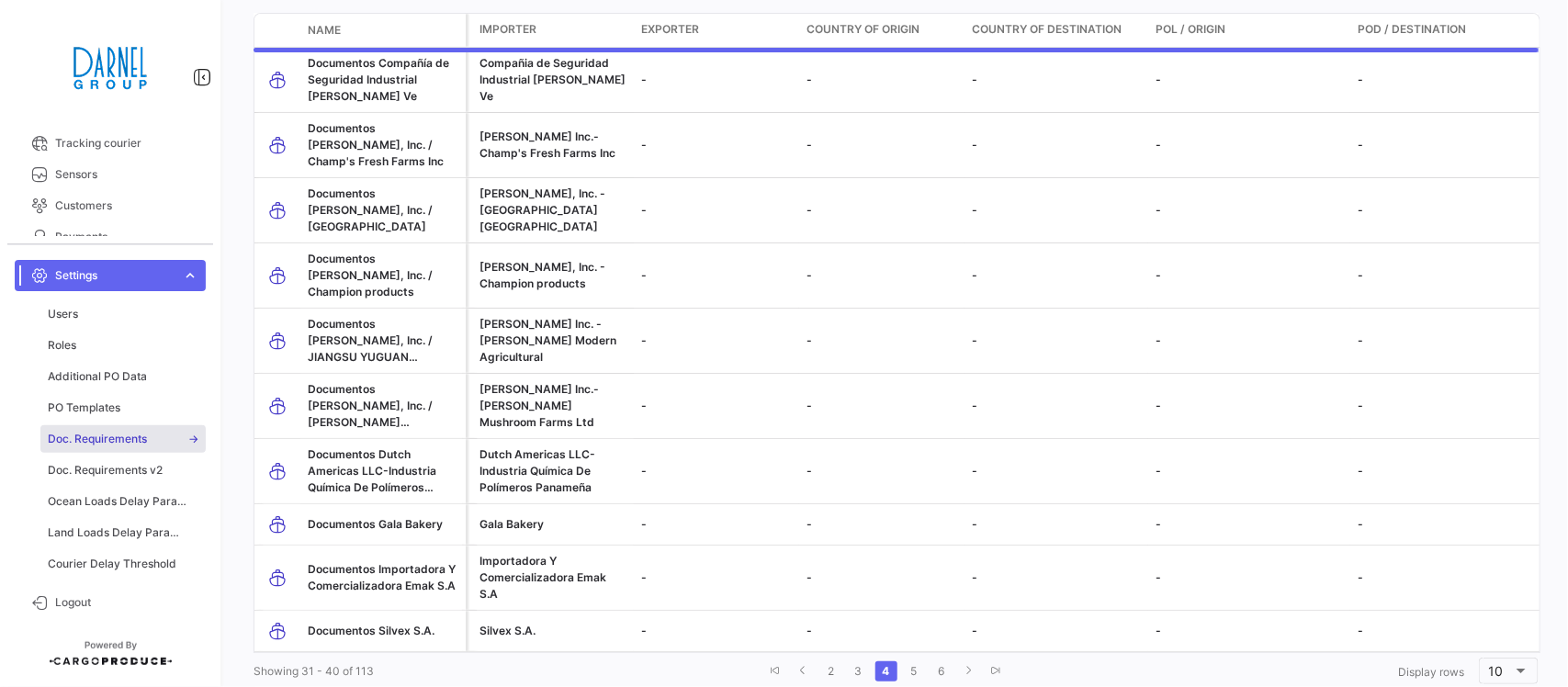
scroll to position [207, 0]
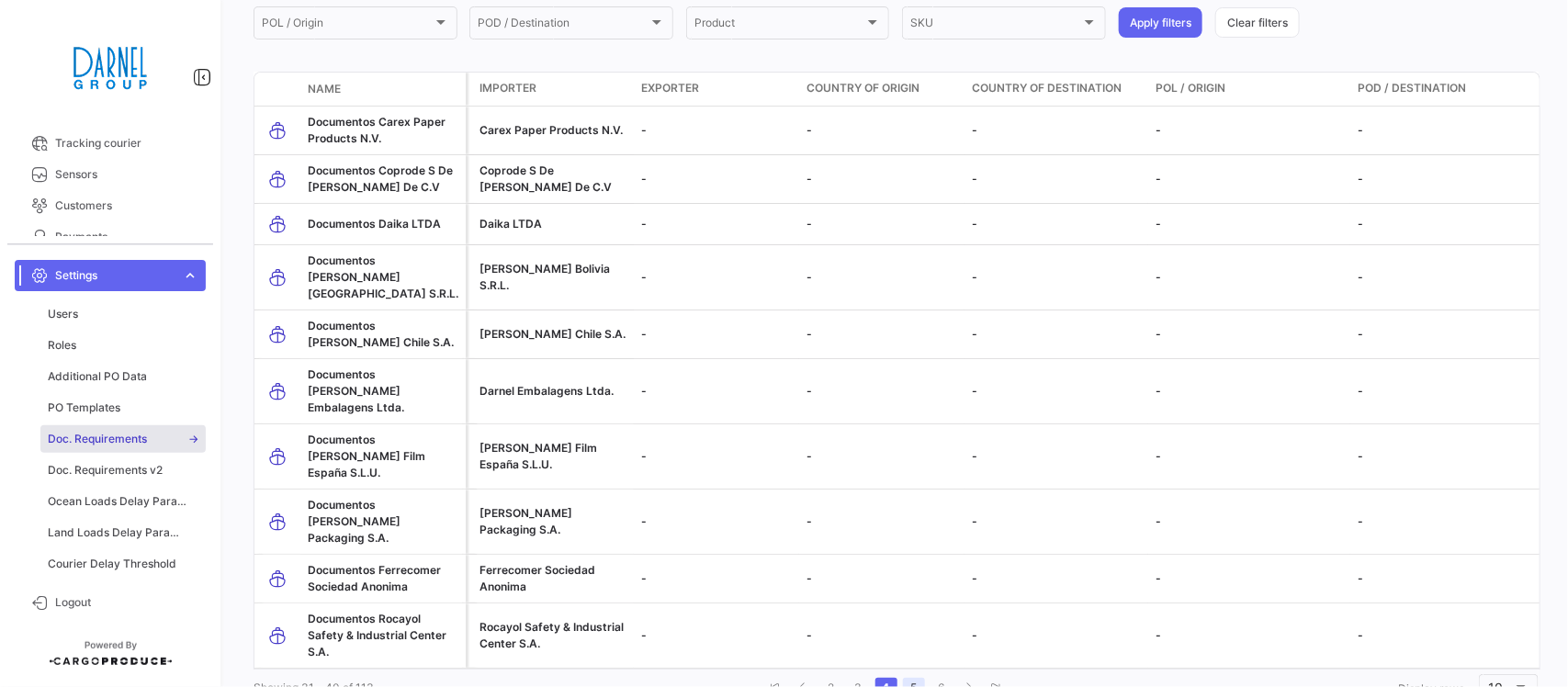
click at [906, 678] on link "5" at bounding box center [914, 688] width 22 height 20
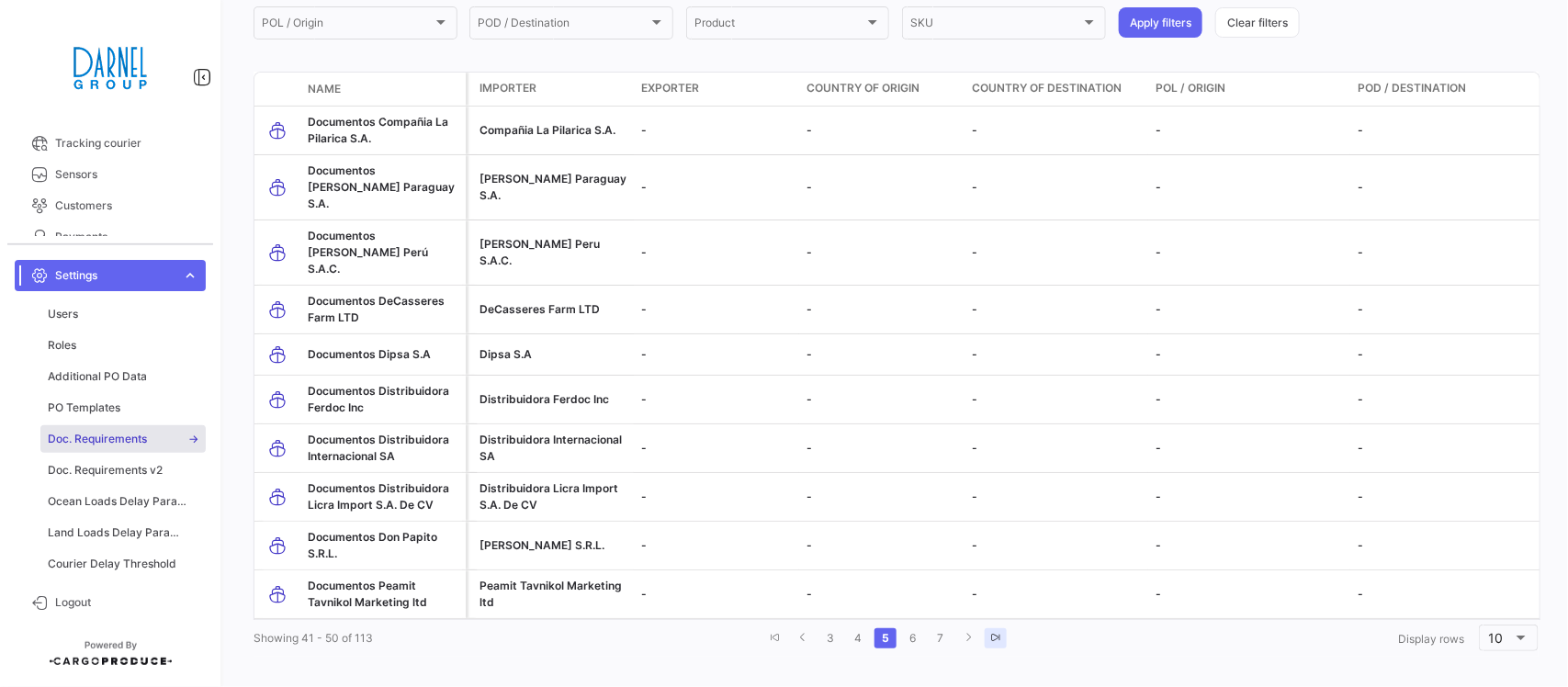
click at [992, 632] on icon "go to last page" at bounding box center [995, 637] width 11 height 11
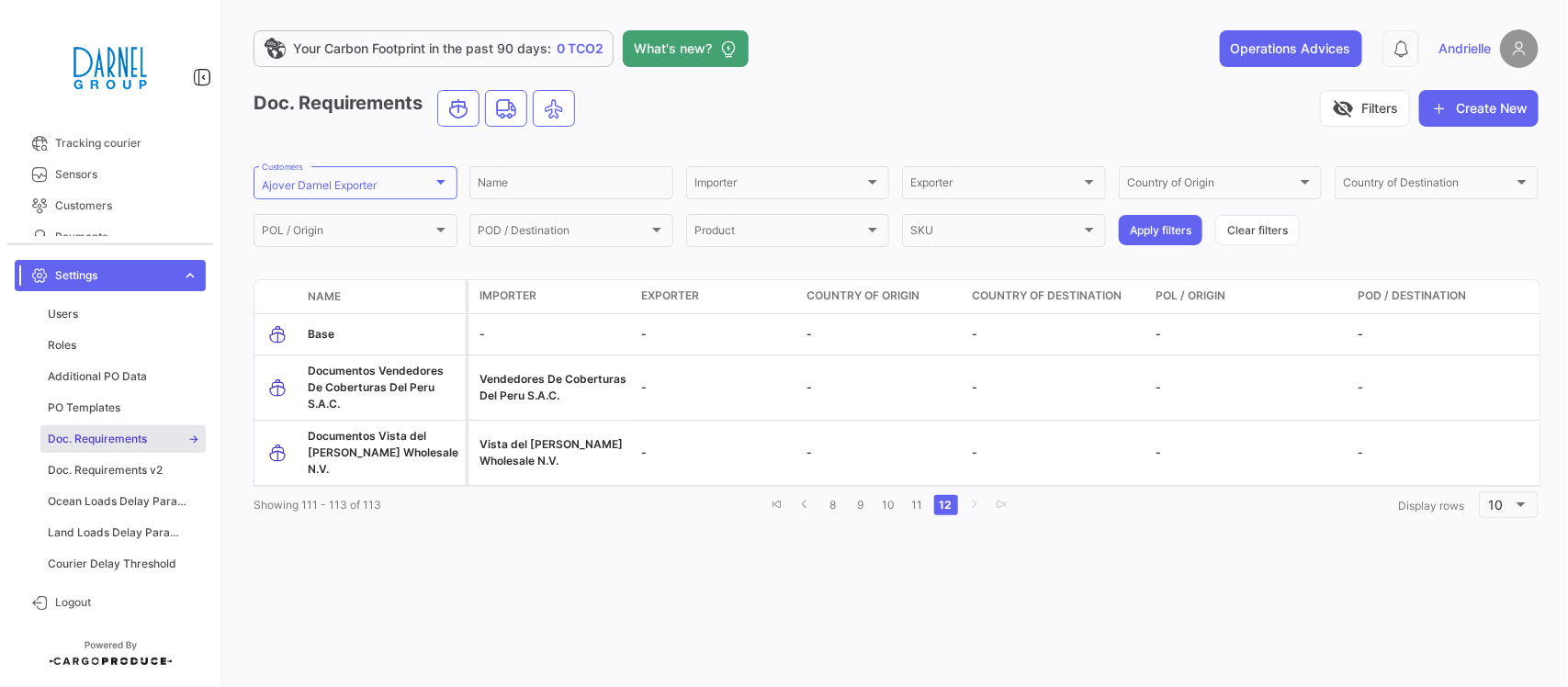
scroll to position [0, 0]
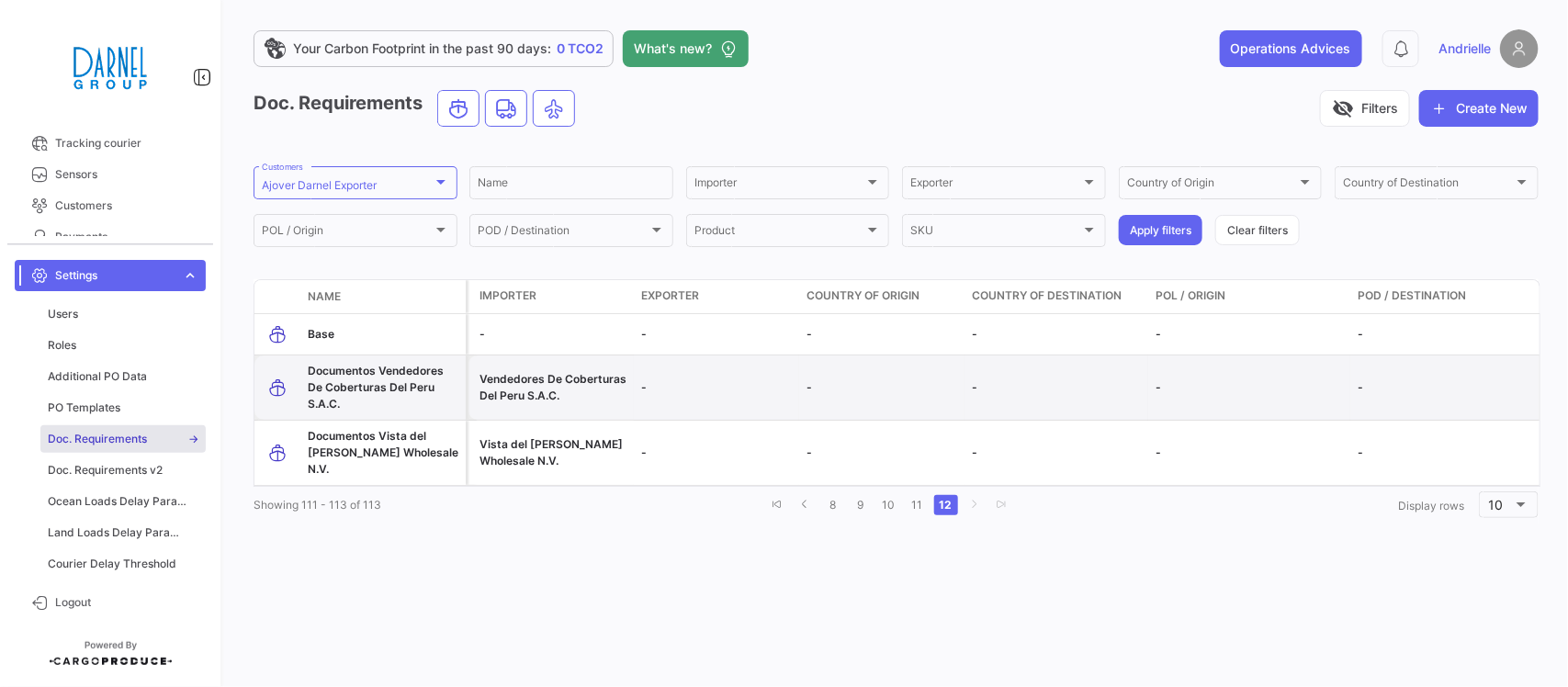
click at [383, 384] on span "Documentos Vendedores De Coberturas Del Peru S.A.C." at bounding box center [375, 386] width 136 height 47
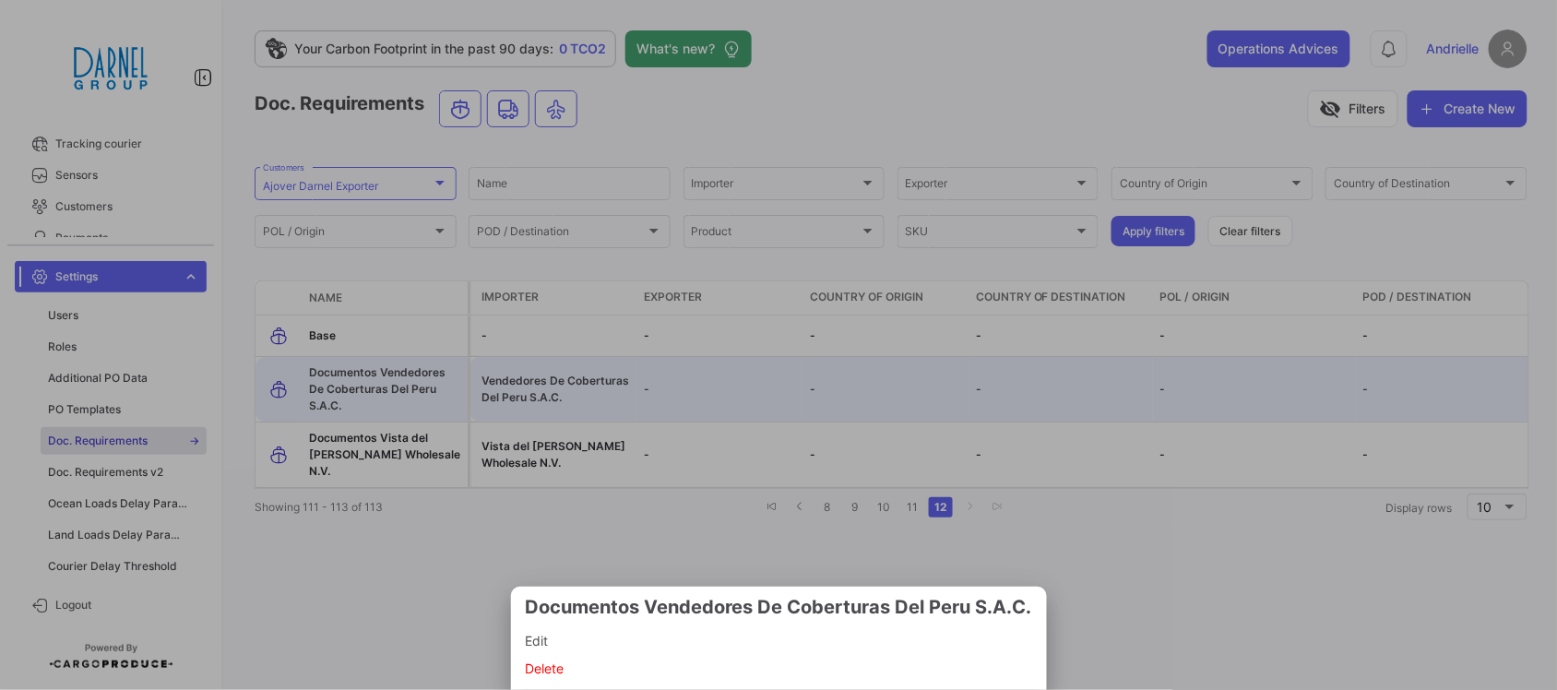
click at [588, 637] on span "Edit" at bounding box center [779, 641] width 506 height 22
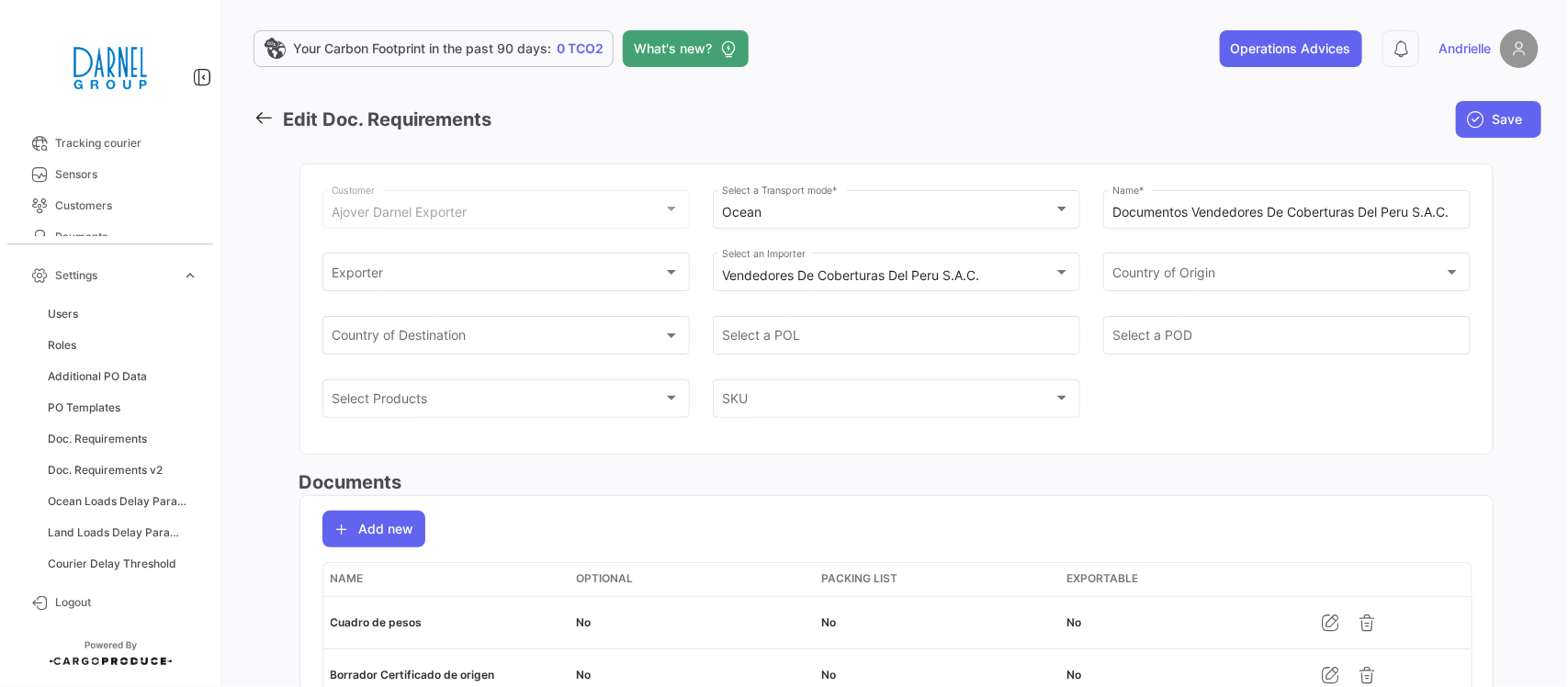
click at [262, 116] on icon at bounding box center [264, 117] width 20 height 20
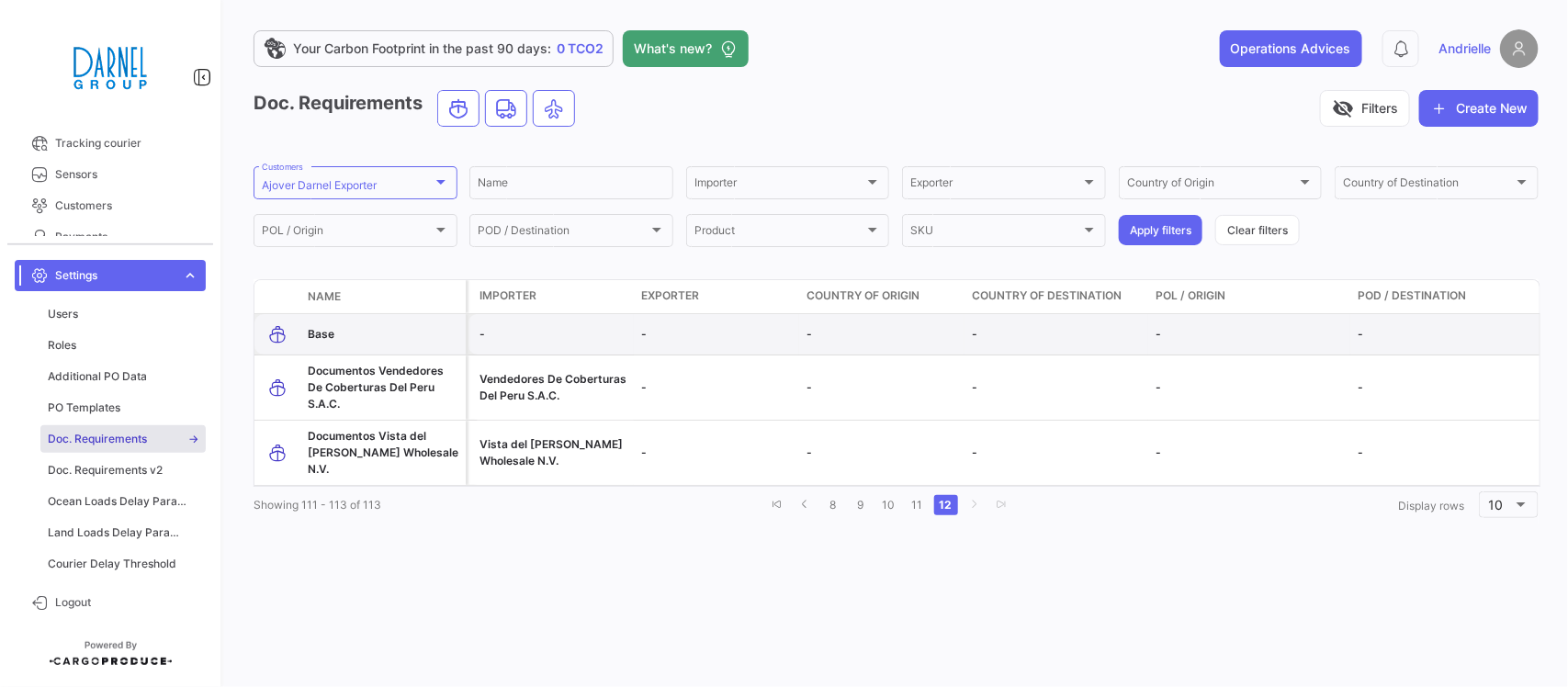
click at [320, 333] on span "Base" at bounding box center [321, 334] width 27 height 14
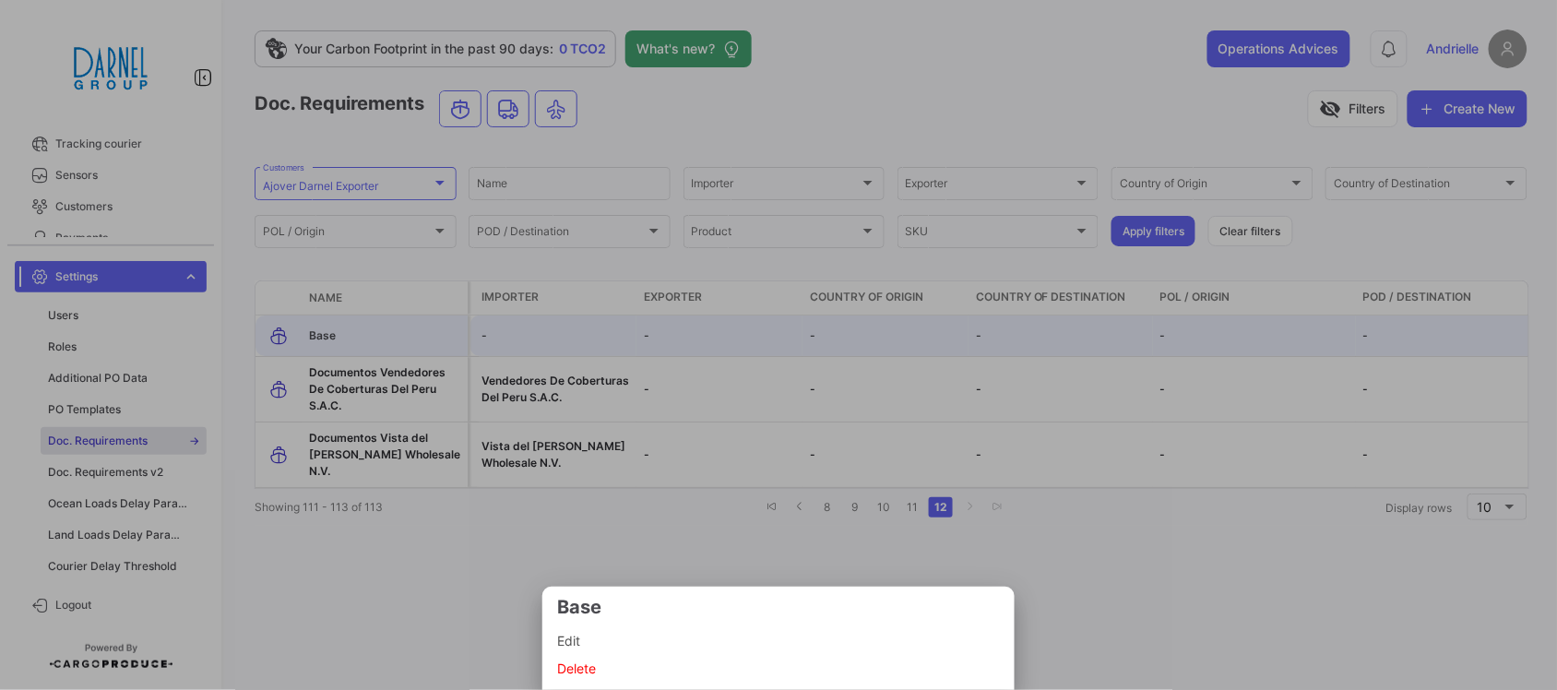
click at [632, 637] on span "Edit" at bounding box center [778, 641] width 443 height 22
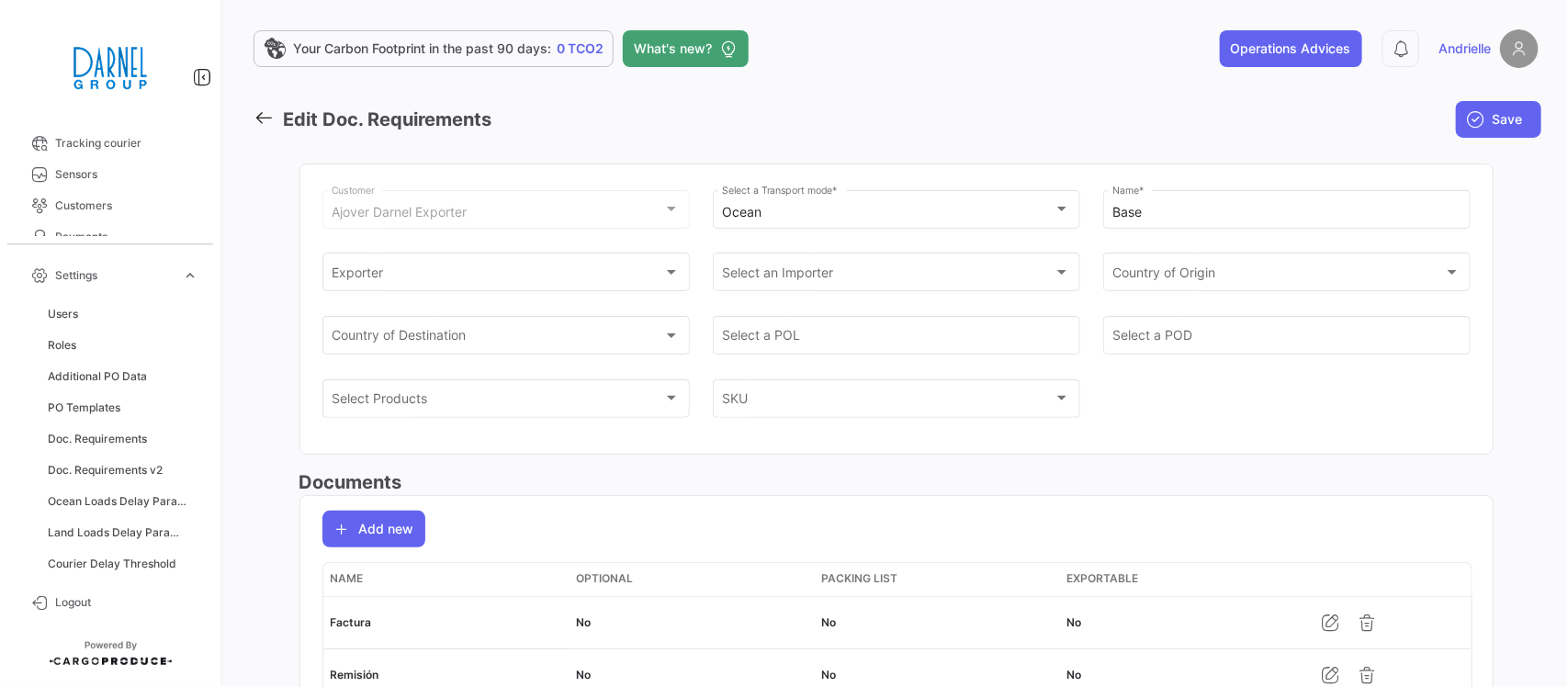
click at [280, 121] on link at bounding box center [269, 119] width 30 height 27
